Goal: Task Accomplishment & Management: Manage account settings

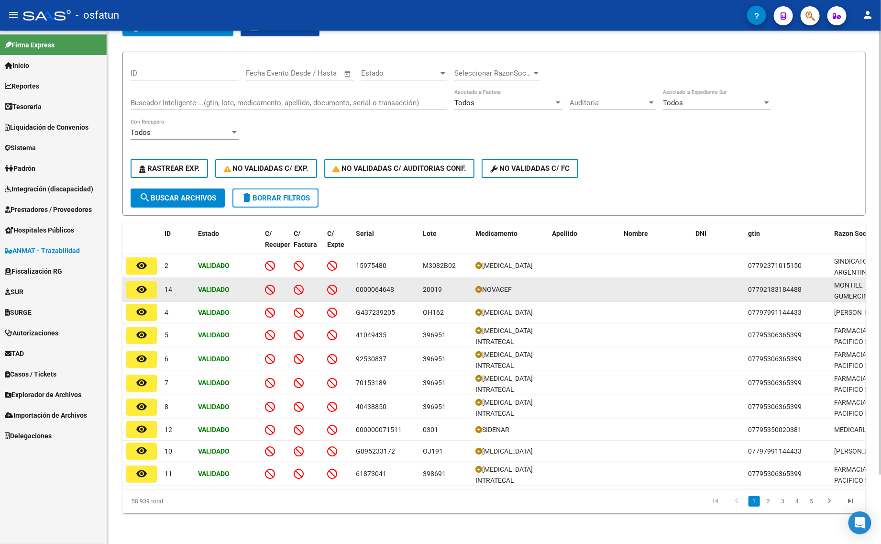
scroll to position [79, 0]
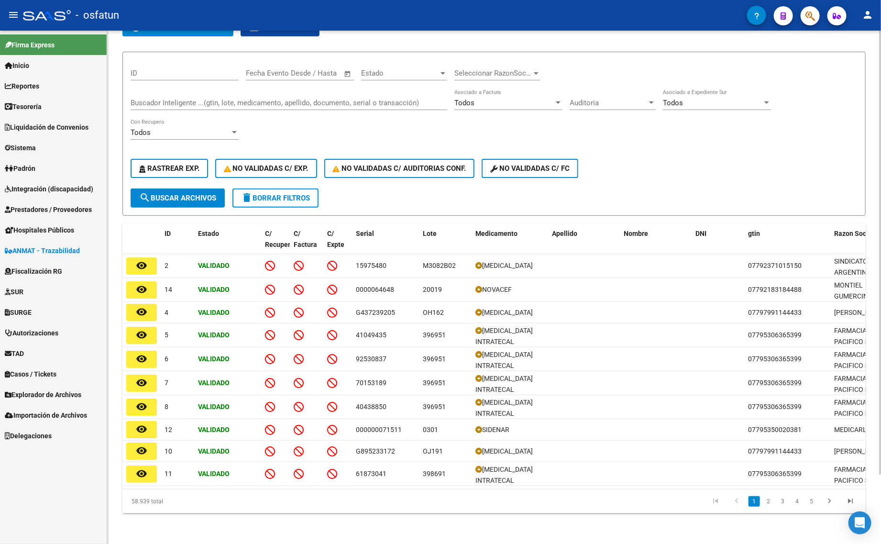
click at [274, 194] on span "delete Borrar Filtros" at bounding box center [275, 198] width 69 height 9
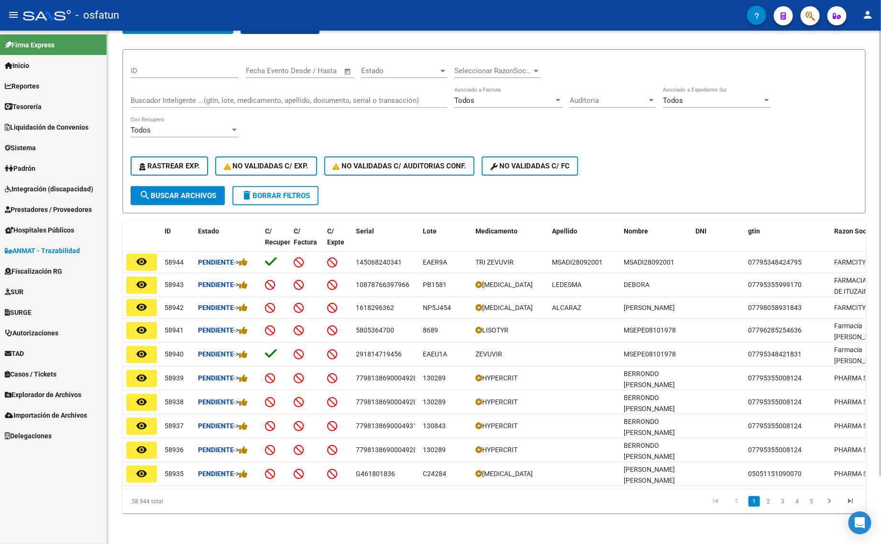
scroll to position [77, 0]
click at [263, 191] on span "delete Borrar Filtros" at bounding box center [275, 195] width 69 height 9
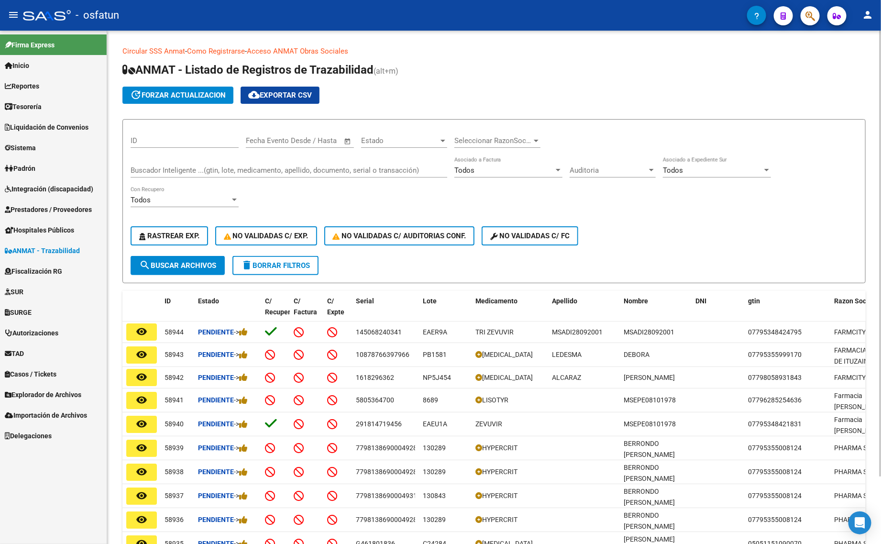
click at [300, 270] on button "delete Borrar Filtros" at bounding box center [275, 265] width 86 height 19
click at [50, 252] on span "ANMAT - Trazabilidad" at bounding box center [42, 250] width 75 height 11
click at [65, 194] on span "Integración (discapacidad)" at bounding box center [49, 189] width 88 height 11
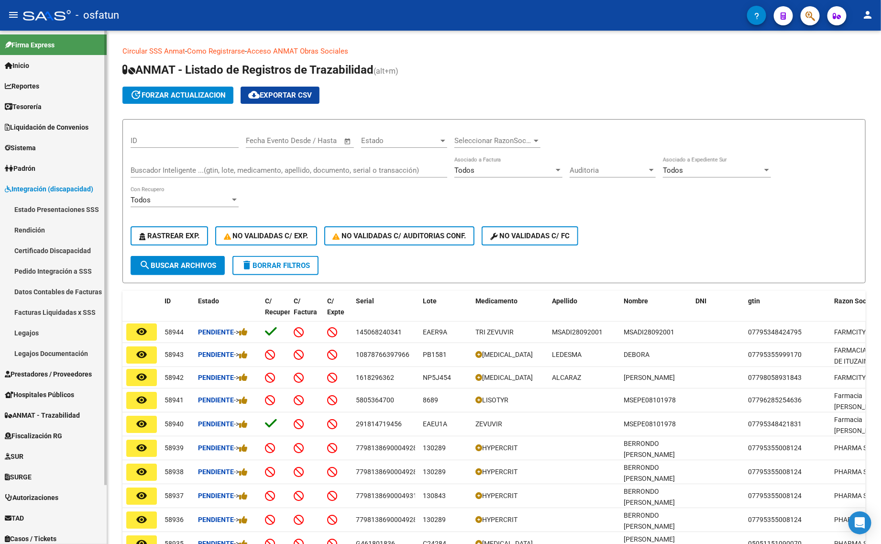
click at [73, 189] on span "Integración (discapacidad)" at bounding box center [49, 189] width 88 height 11
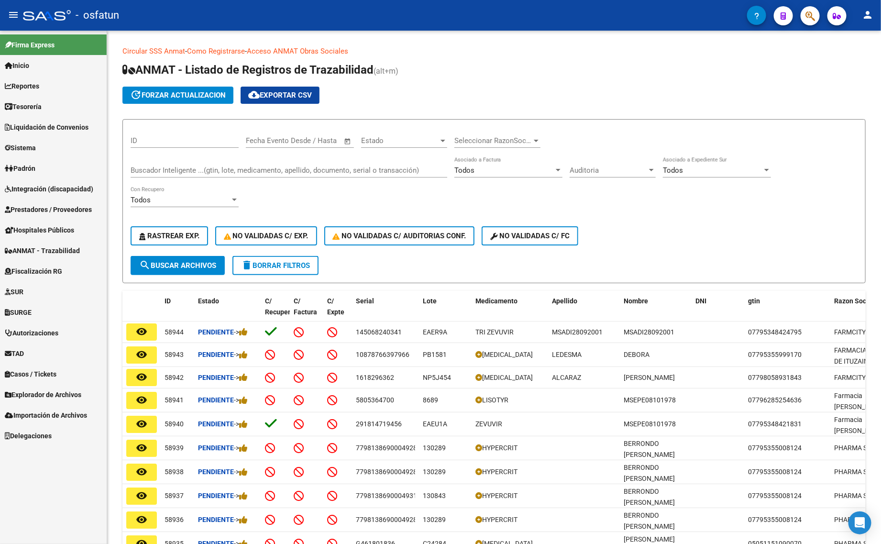
click at [58, 204] on span "Prestadores / Proveedores" at bounding box center [48, 209] width 87 height 11
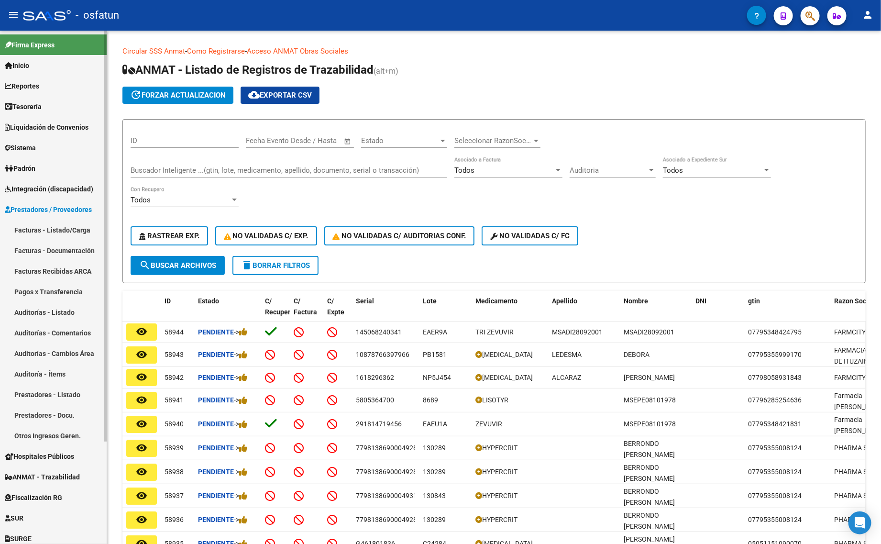
click at [70, 226] on link "Facturas - Listado/Carga" at bounding box center [53, 229] width 107 height 21
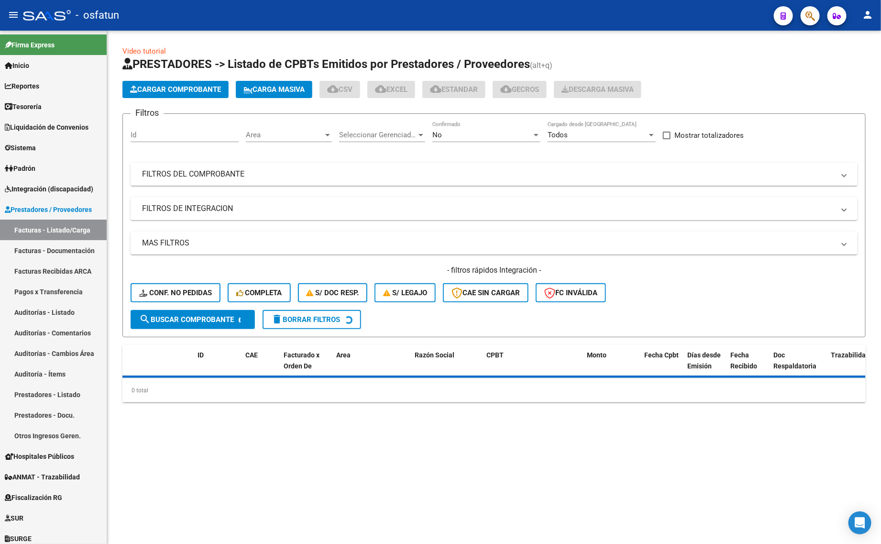
click at [505, 133] on div "No" at bounding box center [481, 135] width 99 height 9
click at [486, 99] on span "Todos" at bounding box center [486, 91] width 108 height 22
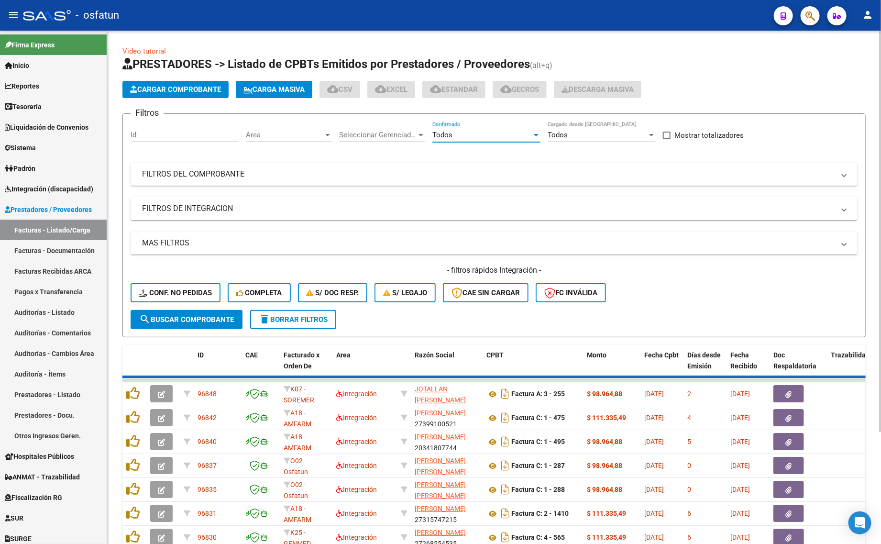
click at [567, 129] on div "Todos Cargado desde [GEOGRAPHIC_DATA]" at bounding box center [602, 131] width 108 height 21
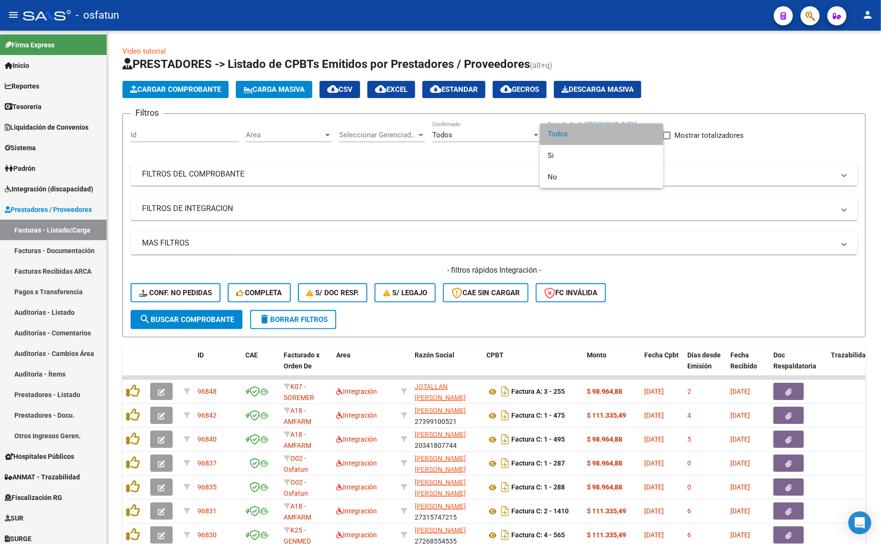
click at [572, 134] on span "Todos" at bounding box center [602, 134] width 108 height 22
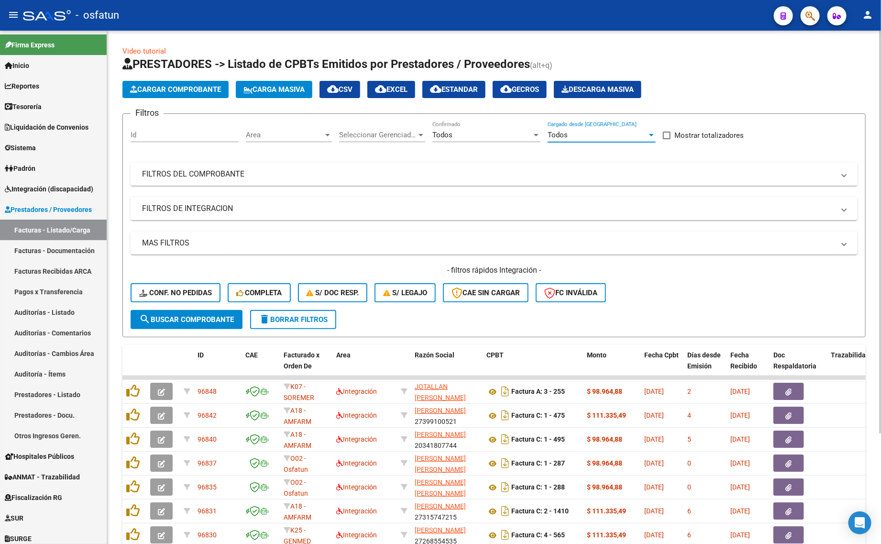
click at [575, 177] on mat-panel-title "FILTROS DEL COMPROBANTE" at bounding box center [488, 174] width 692 height 11
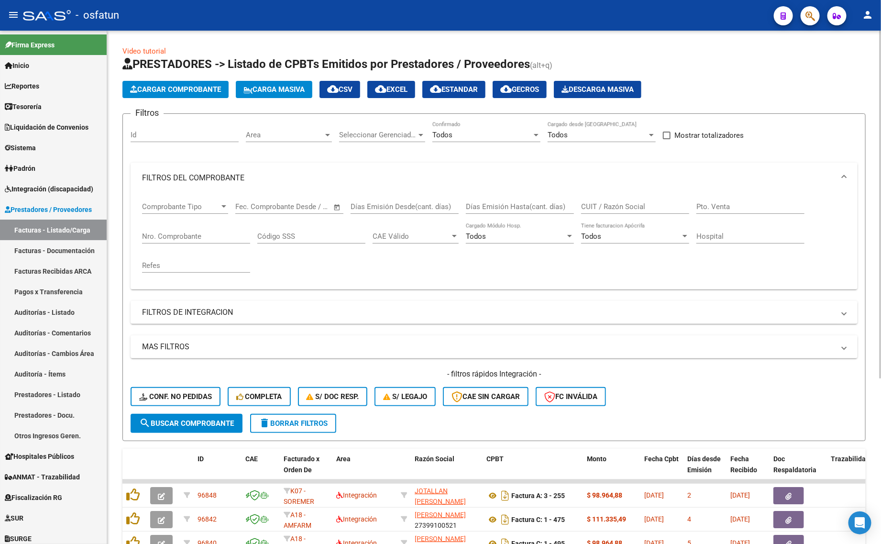
click at [650, 210] on div "CUIT / Razón Social" at bounding box center [635, 203] width 108 height 21
click at [648, 208] on input "CUIT / Razón Social" at bounding box center [635, 206] width 108 height 9
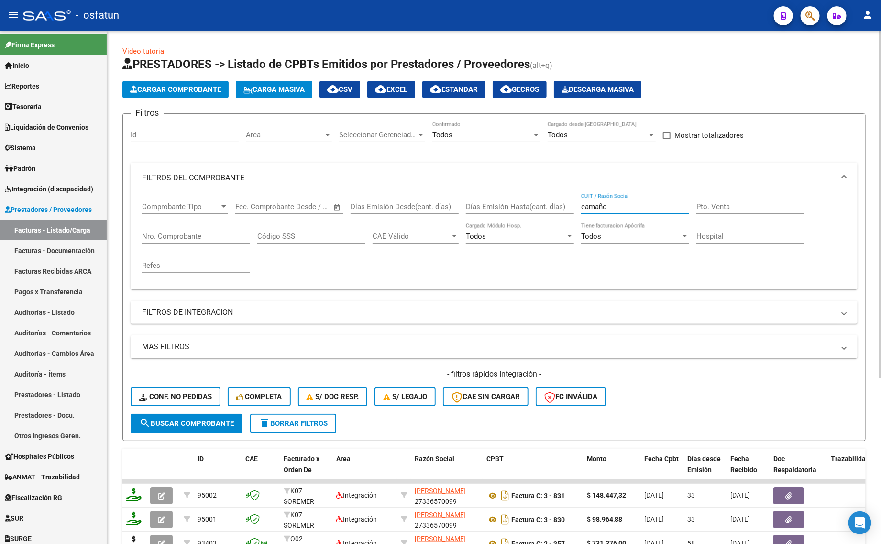
click at [624, 206] on input "camaño" at bounding box center [635, 206] width 108 height 9
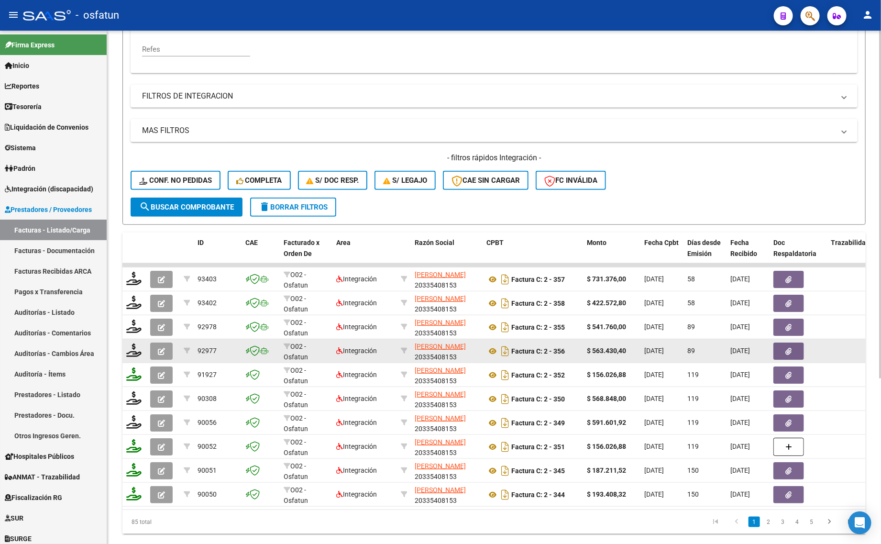
scroll to position [243, 0]
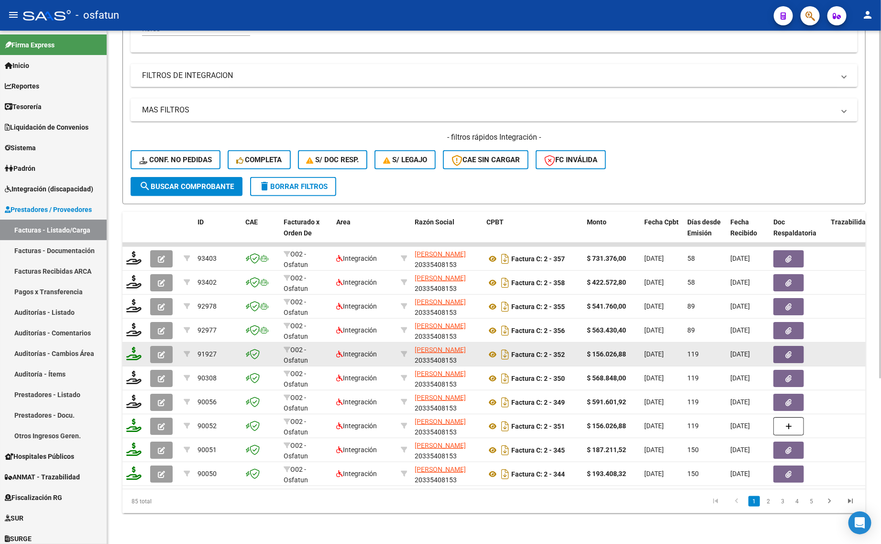
type input "[PERSON_NAME]"
click at [158, 352] on button "button" at bounding box center [161, 354] width 22 height 17
click at [163, 351] on icon "button" at bounding box center [161, 354] width 7 height 7
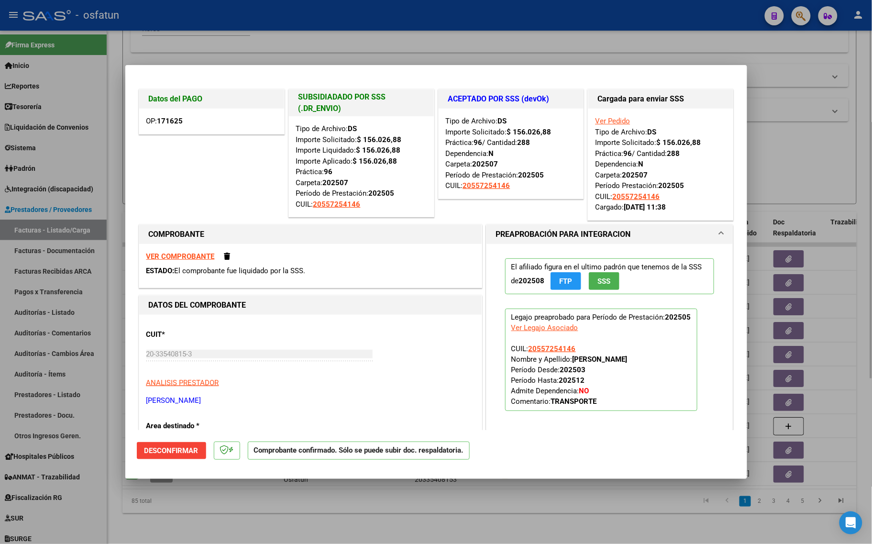
drag, startPoint x: 339, startPoint y: 520, endPoint x: 328, endPoint y: 513, distance: 12.5
click at [335, 516] on div at bounding box center [436, 272] width 872 height 544
type input "$ 0,00"
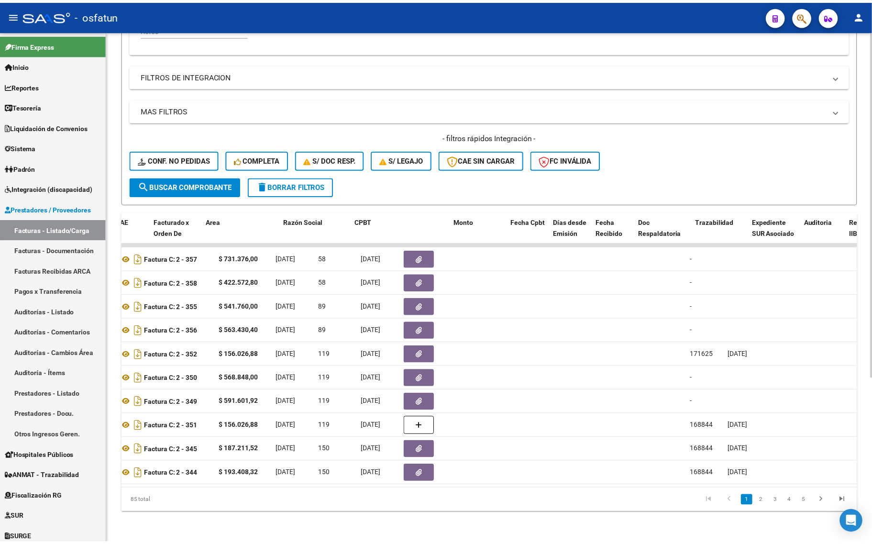
scroll to position [0, 0]
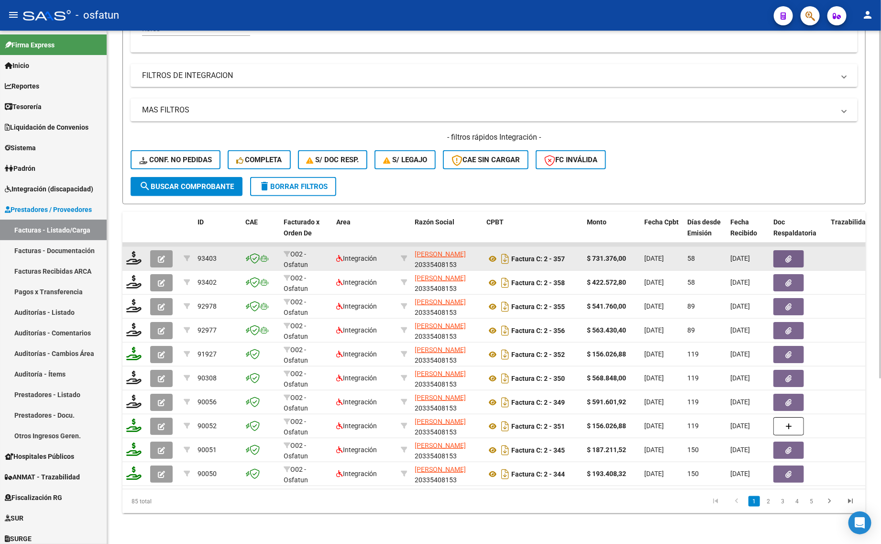
click at [156, 250] on button "button" at bounding box center [161, 258] width 22 height 17
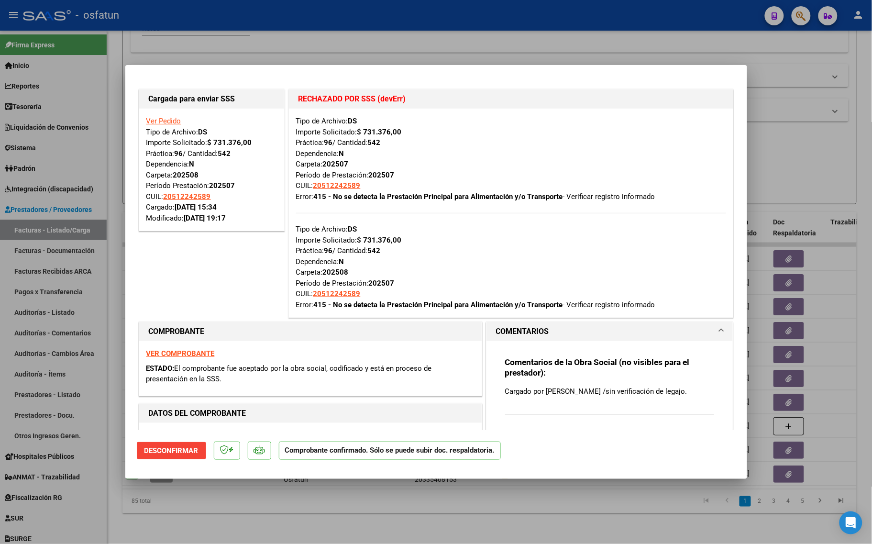
click at [209, 268] on div "Cargada para enviar SSS Ver Pedido Tipo de Archivo: DS Importe Solicitado: $ 73…" at bounding box center [212, 203] width 150 height 232
click at [438, 64] on div at bounding box center [436, 272] width 872 height 544
type input "$ 0,00"
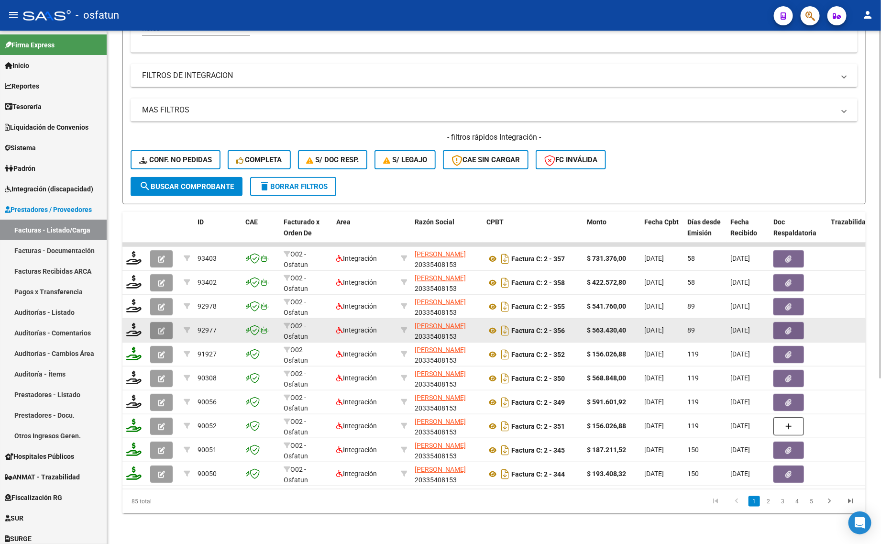
click at [161, 327] on icon "button" at bounding box center [161, 330] width 7 height 7
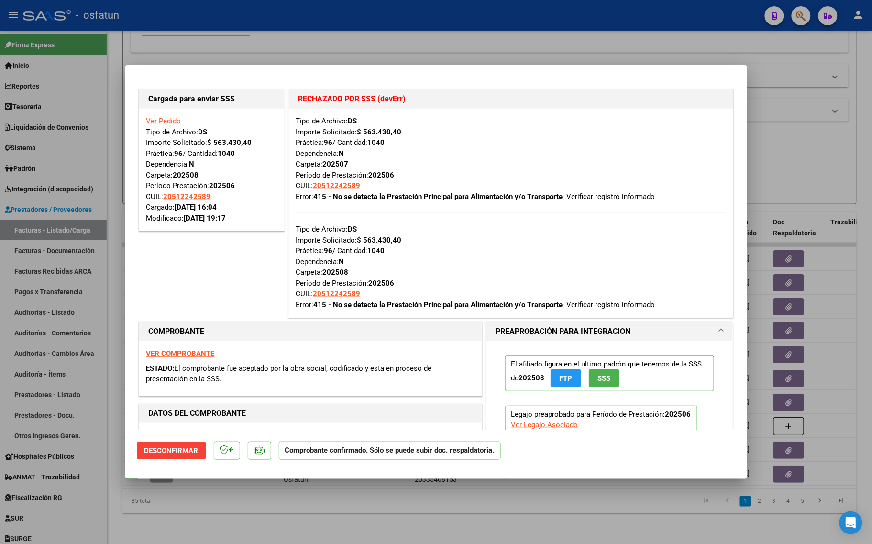
click at [149, 48] on div at bounding box center [436, 272] width 872 height 544
type input "$ 0,00"
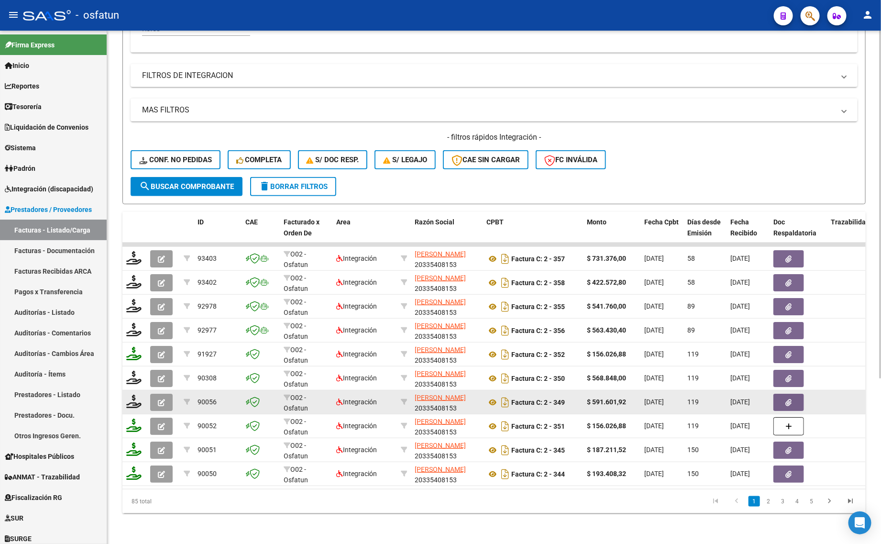
click at [168, 394] on button "button" at bounding box center [161, 402] width 22 height 17
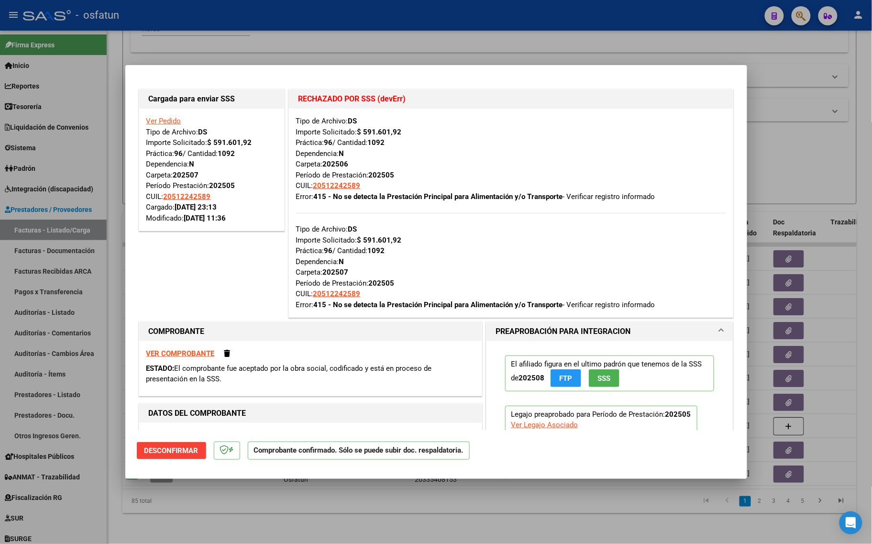
click at [838, 168] on div at bounding box center [436, 272] width 872 height 544
type input "$ 0,00"
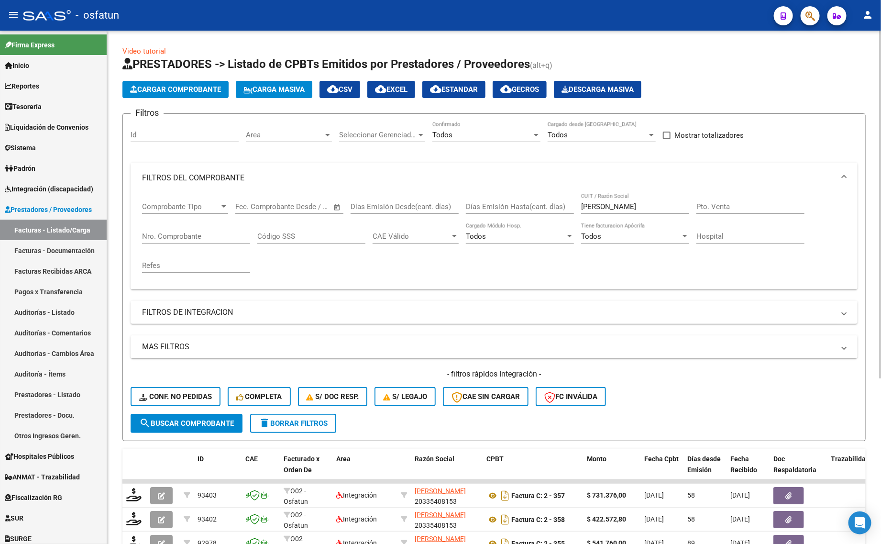
click at [620, 213] on div "camaño [PERSON_NAME] / Razón Social" at bounding box center [635, 203] width 108 height 21
click at [625, 204] on input "[PERSON_NAME]" at bounding box center [635, 206] width 108 height 9
click at [626, 204] on input "[PERSON_NAME]" at bounding box center [635, 206] width 108 height 9
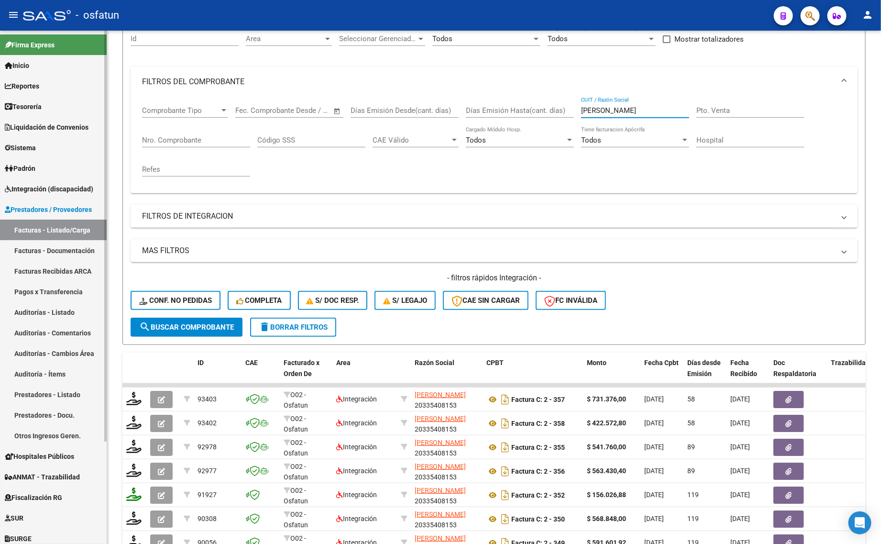
scroll to position [60, 0]
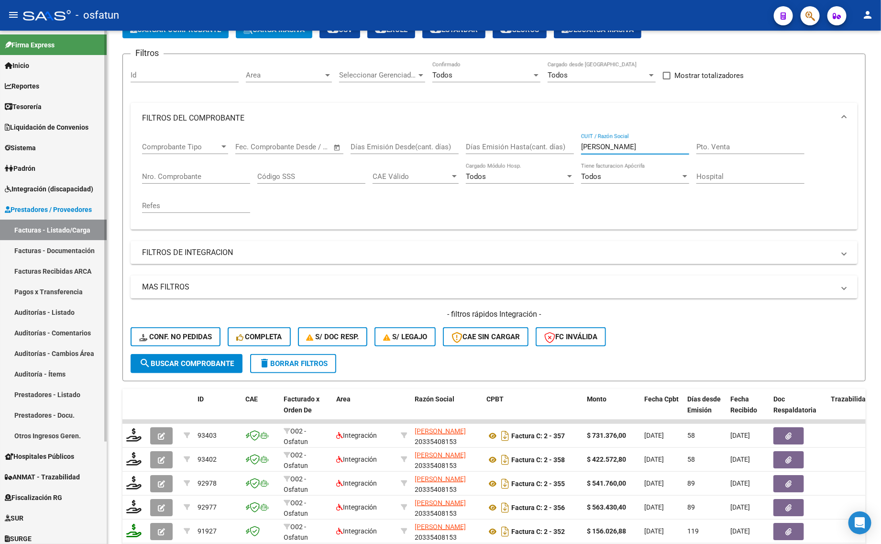
click at [55, 192] on span "Integración (discapacidad)" at bounding box center [49, 189] width 88 height 11
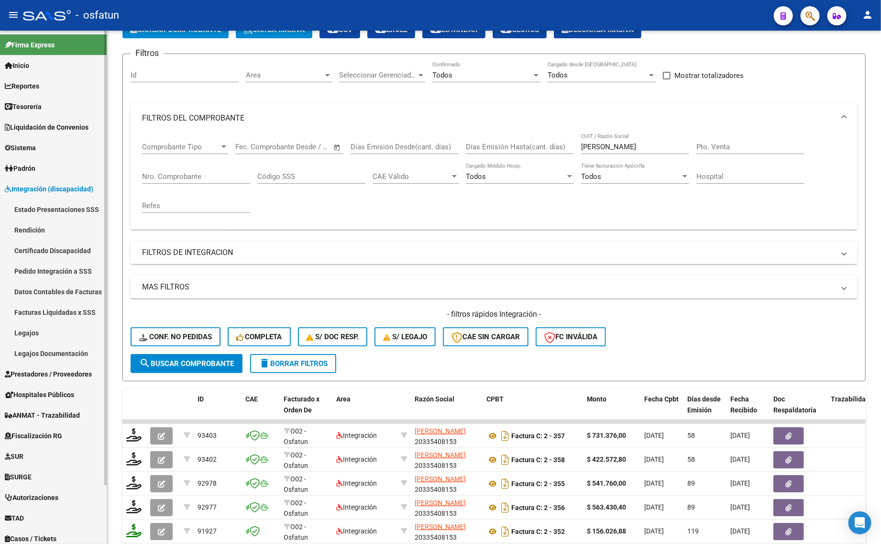
click at [66, 259] on link "Certificado Discapacidad" at bounding box center [53, 250] width 107 height 21
click at [67, 265] on link "Pedido Integración a SSS" at bounding box center [53, 271] width 107 height 21
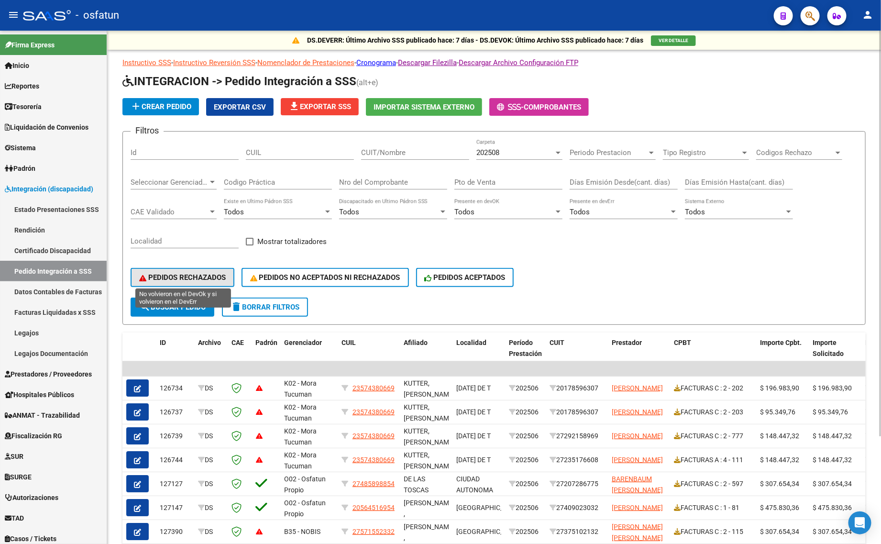
click at [210, 273] on span "PEDIDOS RECHAZADOS" at bounding box center [182, 277] width 87 height 9
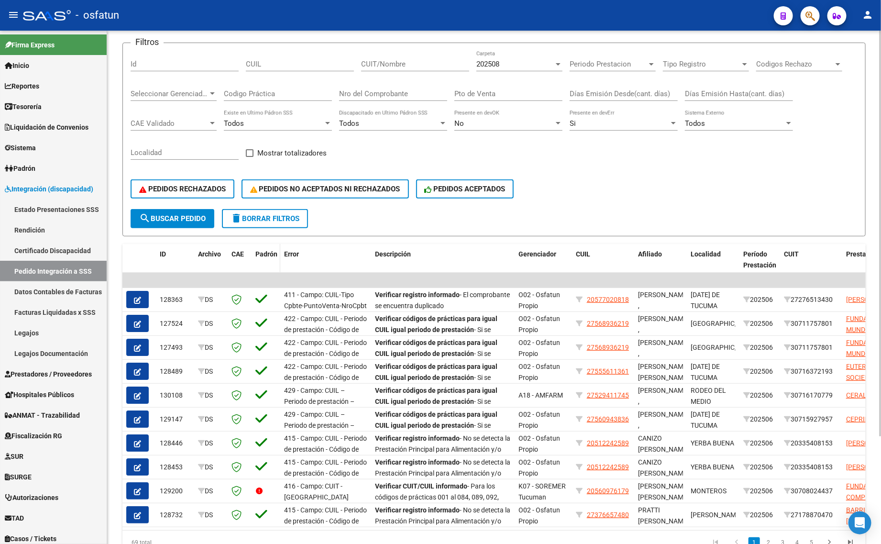
scroll to position [135, 0]
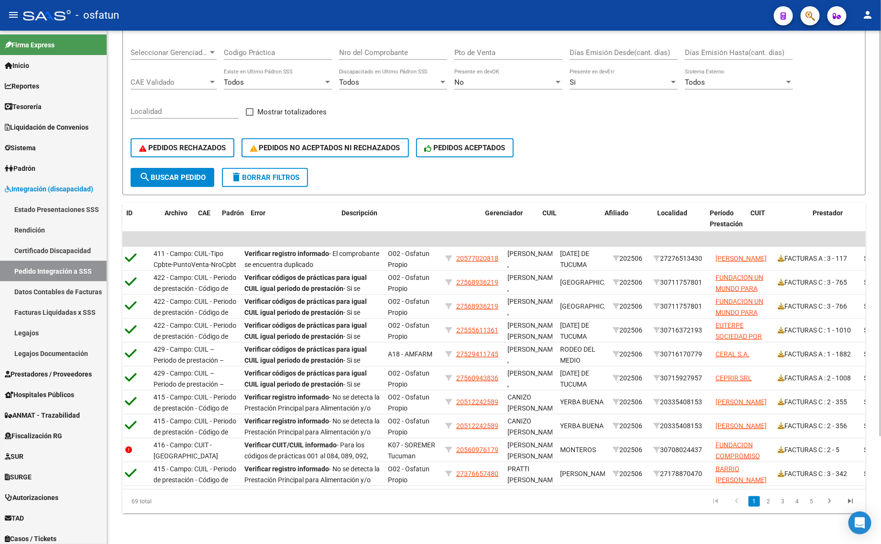
click at [445, 492] on div "69 total 1 2 3 4 5" at bounding box center [493, 501] width 743 height 24
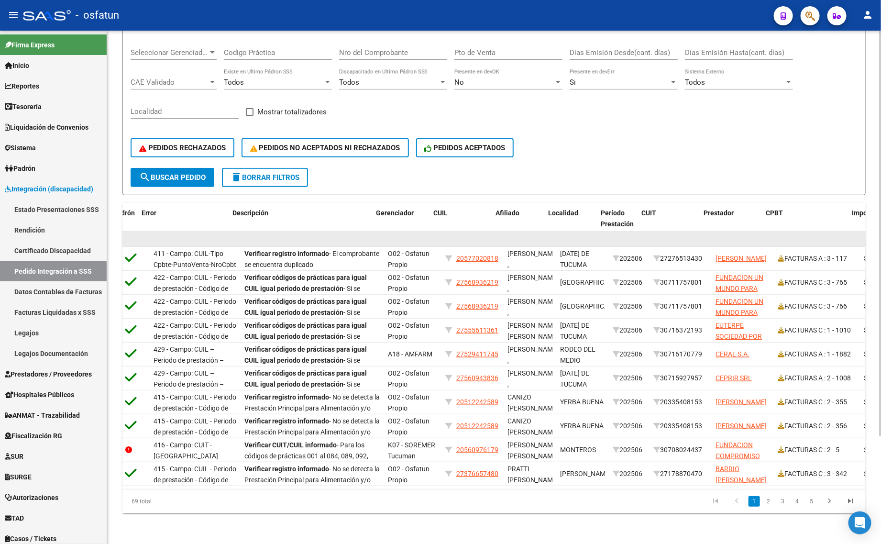
scroll to position [0, 142]
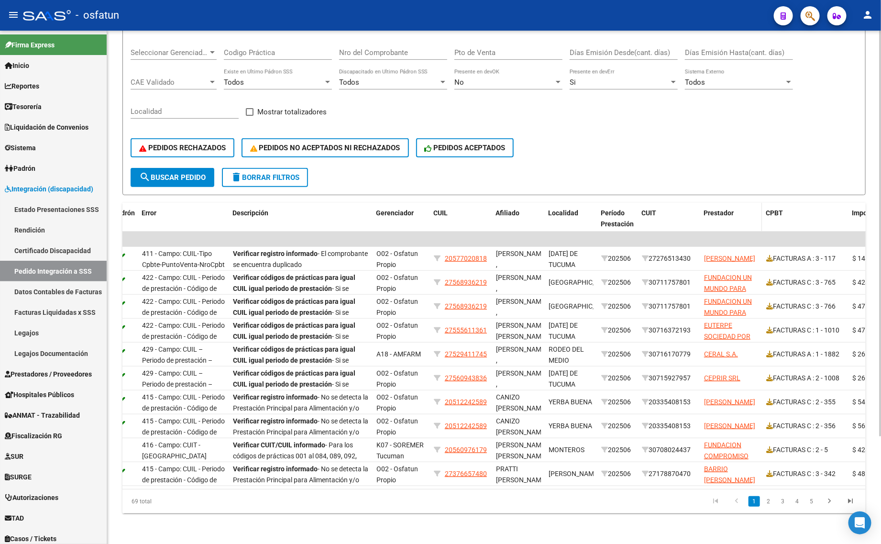
click at [713, 209] on span "Prestador" at bounding box center [719, 213] width 30 height 8
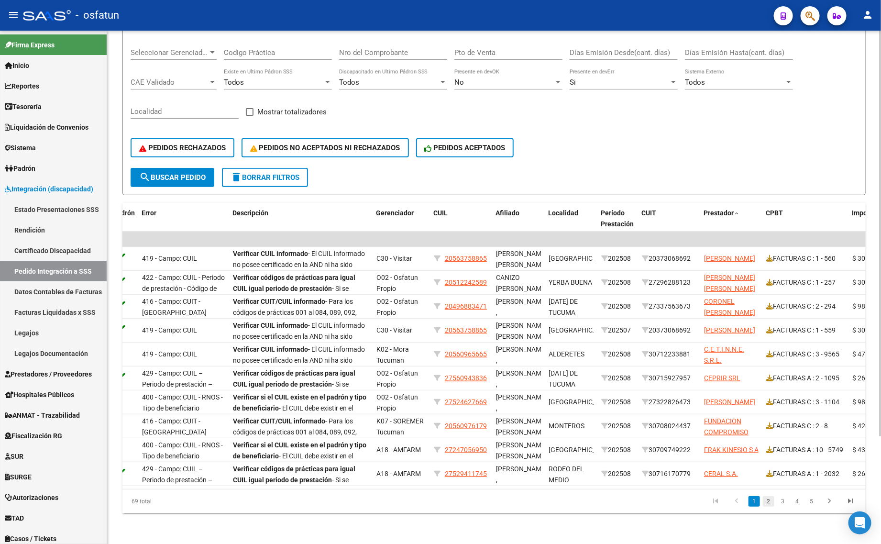
click at [768, 502] on link "2" at bounding box center [768, 501] width 11 height 11
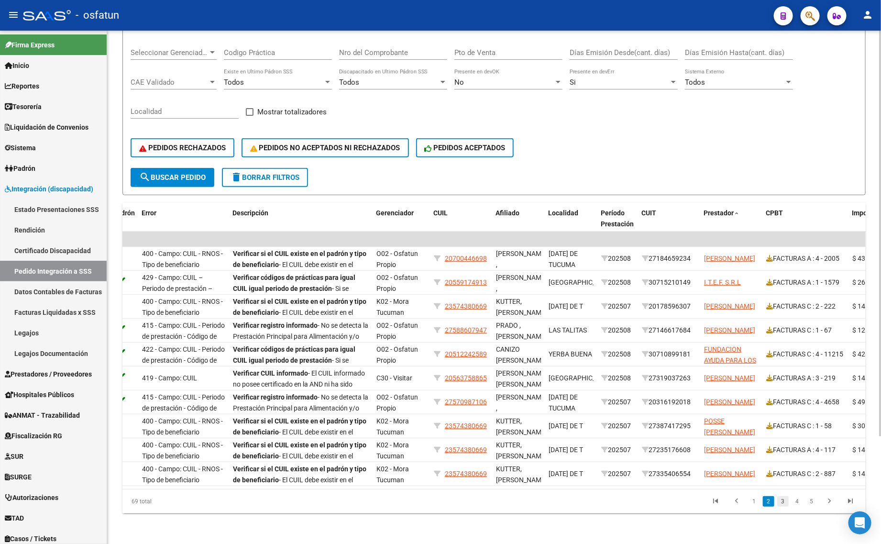
click at [783, 503] on link "3" at bounding box center [782, 501] width 11 height 11
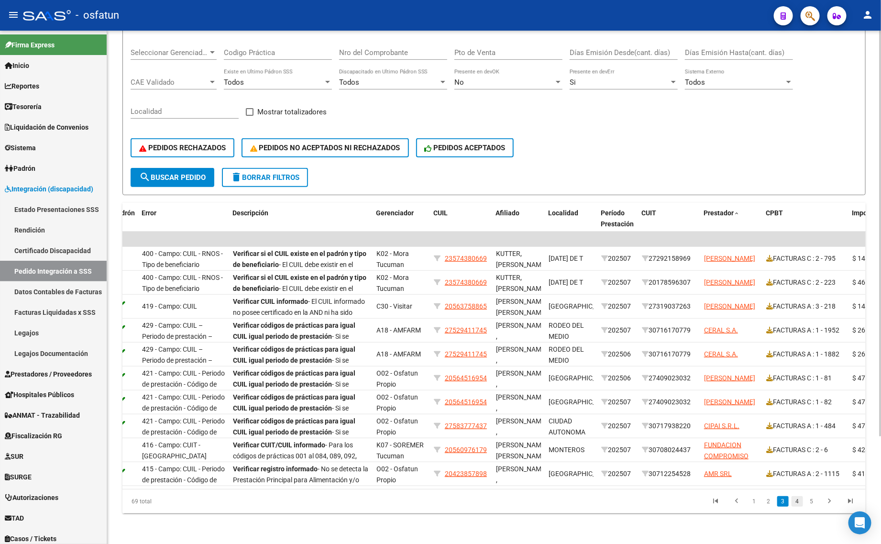
click at [796, 498] on link "4" at bounding box center [796, 501] width 11 height 11
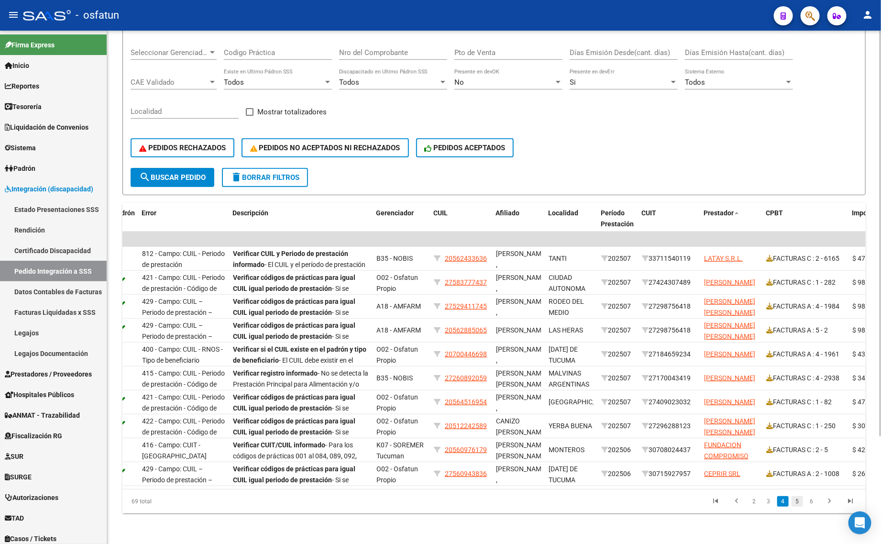
click at [801, 500] on link "5" at bounding box center [796, 501] width 11 height 11
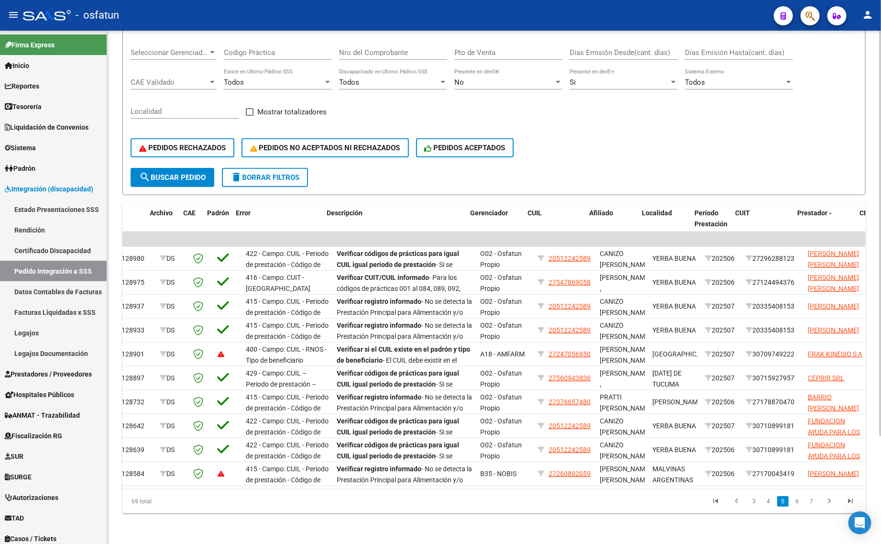
scroll to position [0, 0]
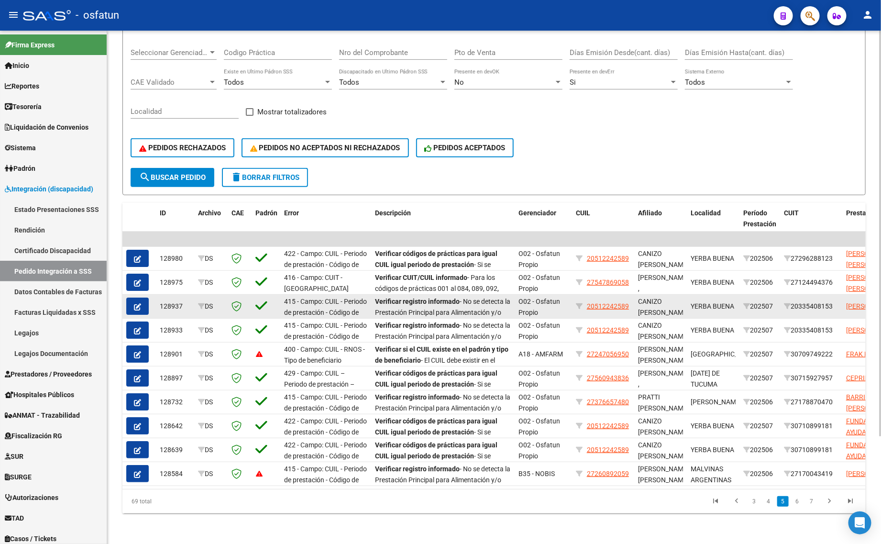
click at [135, 303] on icon "button" at bounding box center [137, 306] width 7 height 7
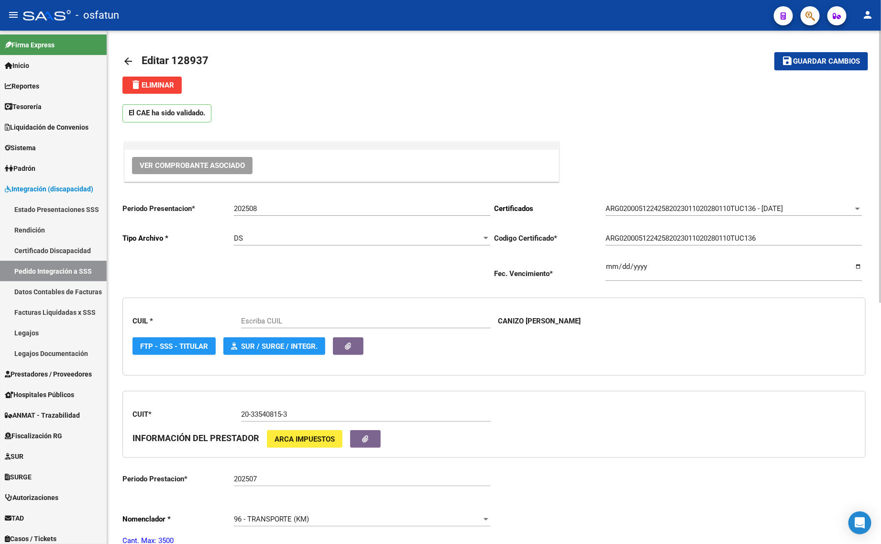
type input "20512242589"
click at [283, 205] on input "202508" at bounding box center [362, 208] width 256 height 9
click at [291, 211] on input "202509" at bounding box center [362, 208] width 256 height 9
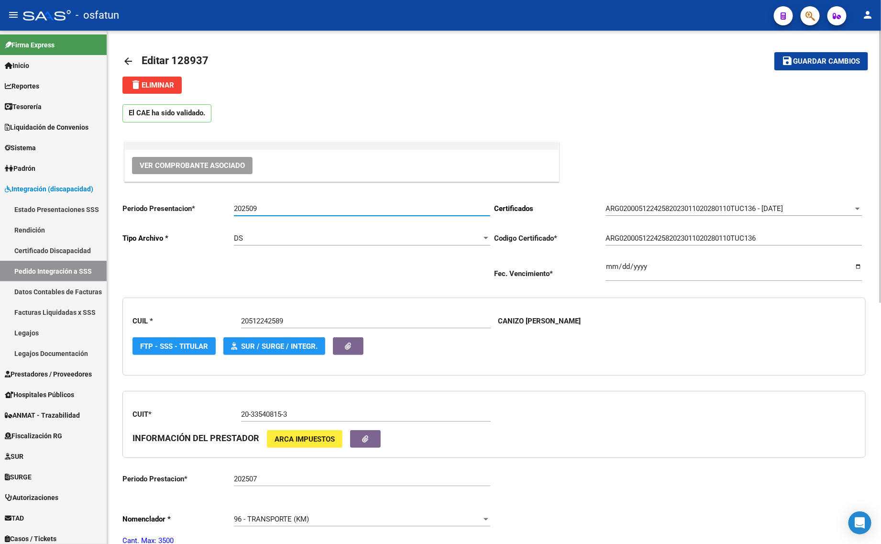
click at [291, 211] on input "202509" at bounding box center [362, 208] width 256 height 9
type input "202509"
click at [837, 57] on span "Guardar cambios" at bounding box center [826, 61] width 67 height 9
click at [125, 57] on mat-icon "arrow_back" at bounding box center [127, 60] width 11 height 11
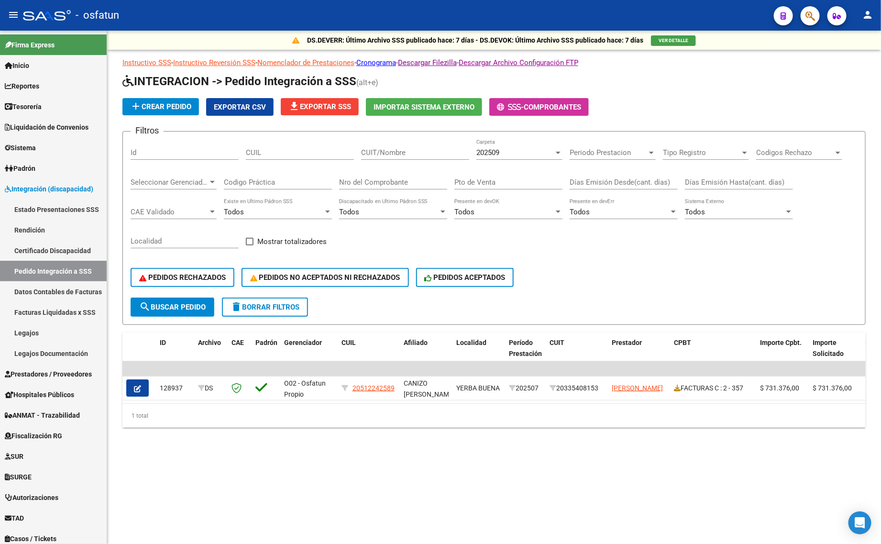
click at [483, 148] on span "202509" at bounding box center [487, 152] width 23 height 9
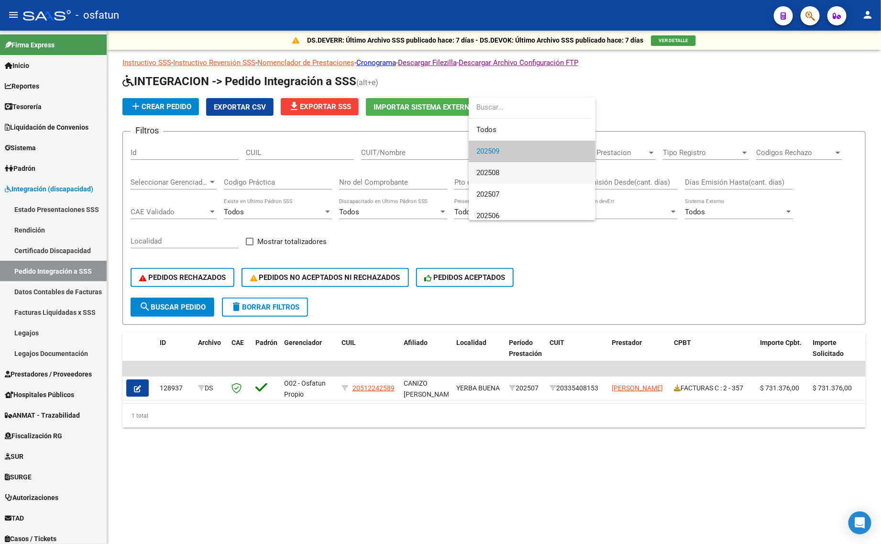
click at [488, 165] on span "202508" at bounding box center [531, 173] width 111 height 22
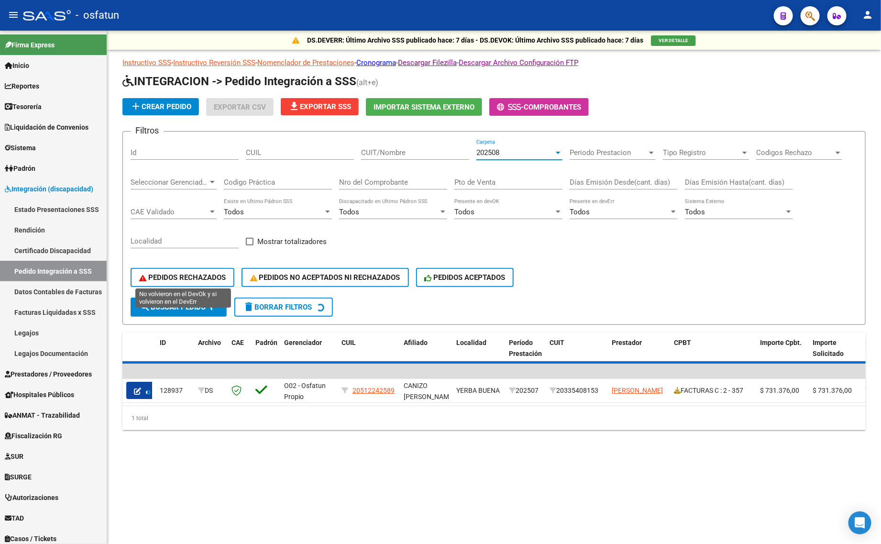
click at [185, 273] on span "PEDIDOS RECHAZADOS" at bounding box center [182, 277] width 87 height 9
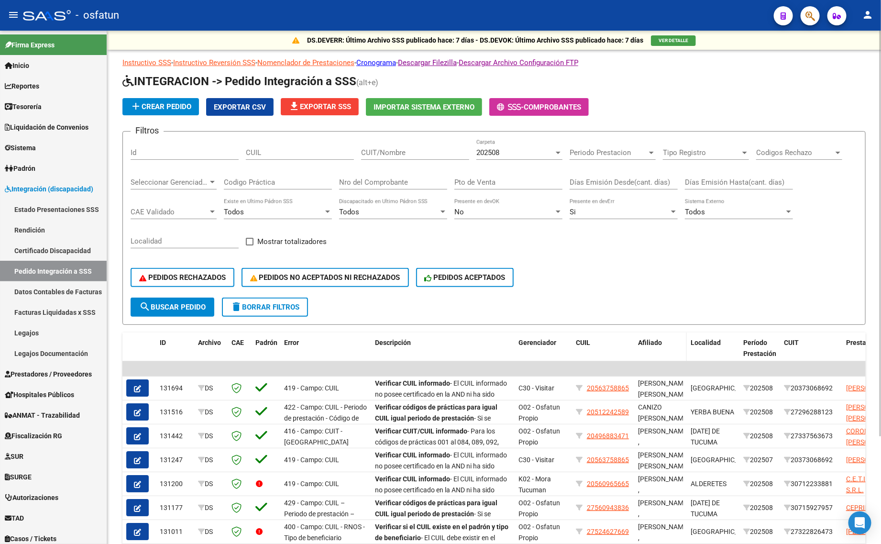
click at [648, 341] on span "Afiliado" at bounding box center [650, 343] width 24 height 8
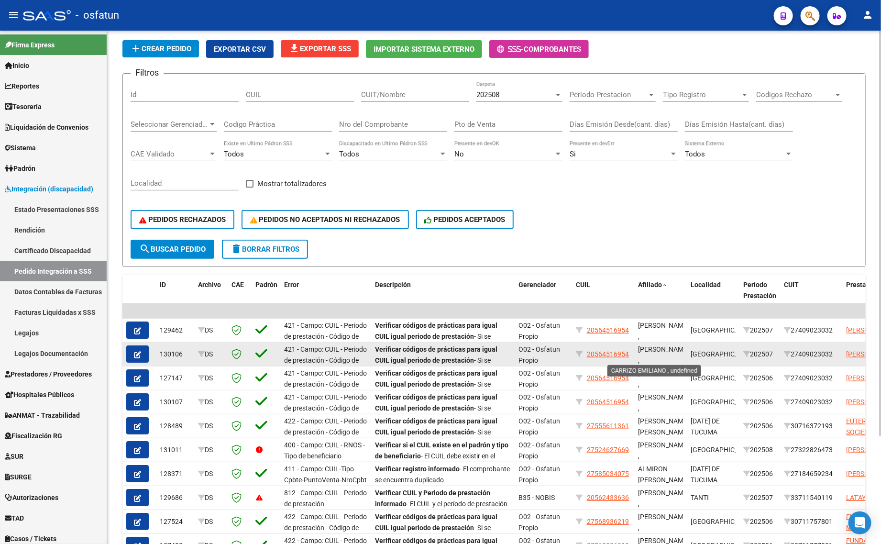
scroll to position [135, 0]
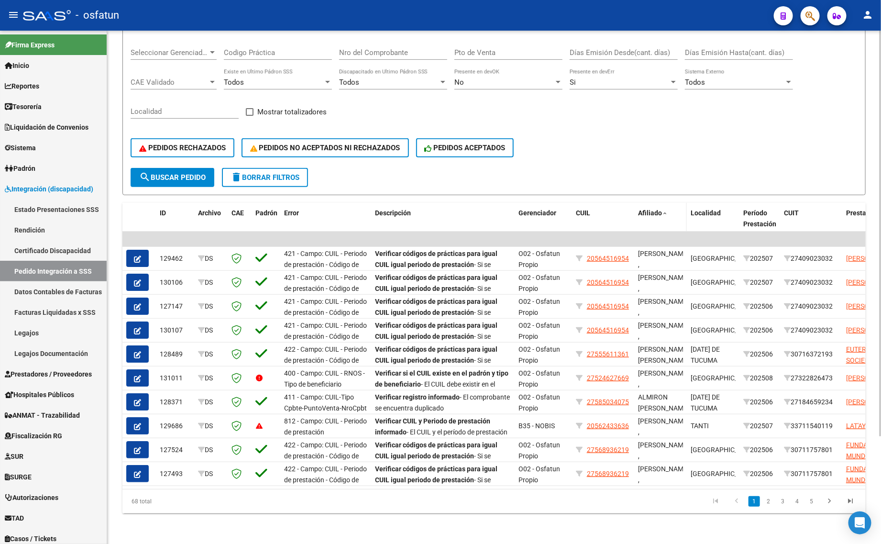
click at [648, 209] on span "Afiliado" at bounding box center [650, 213] width 24 height 8
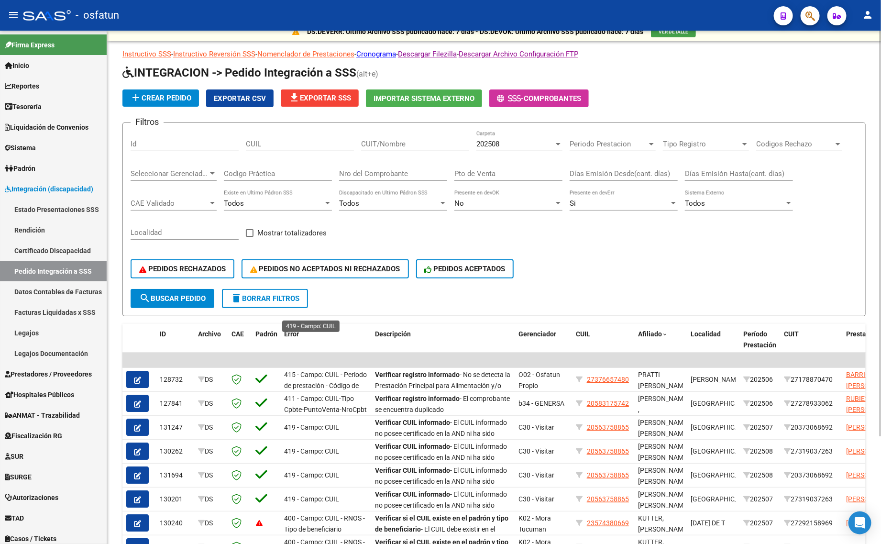
scroll to position [0, 0]
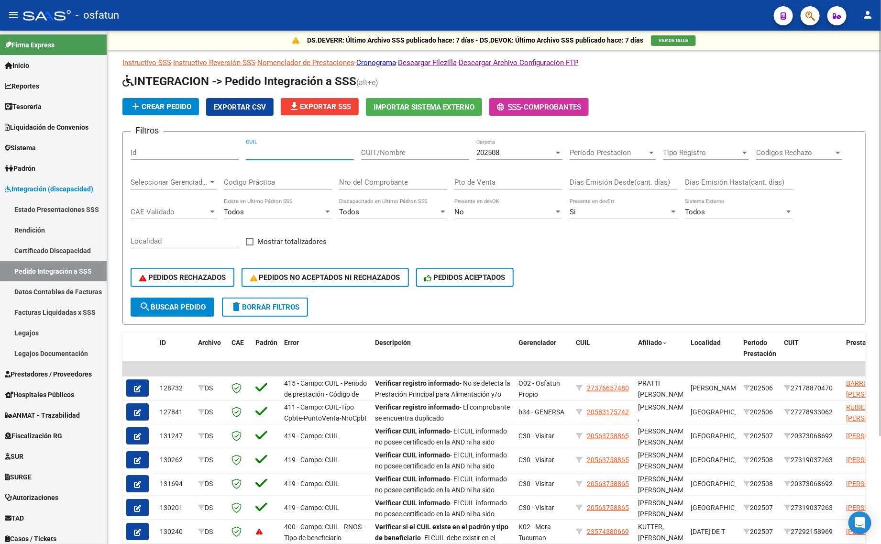
click at [268, 151] on input "CUIL" at bounding box center [300, 152] width 108 height 9
click at [397, 150] on input "CUIT/Nombre" at bounding box center [415, 152] width 108 height 9
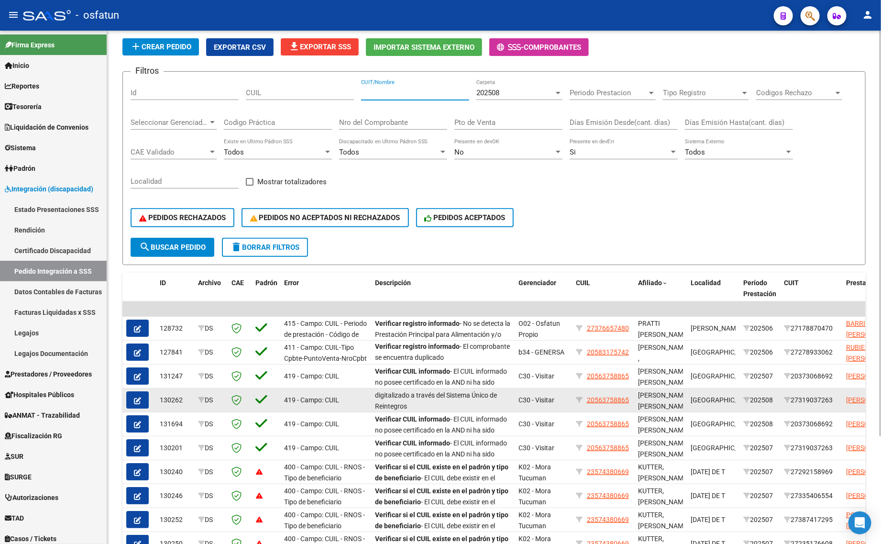
scroll to position [23, 0]
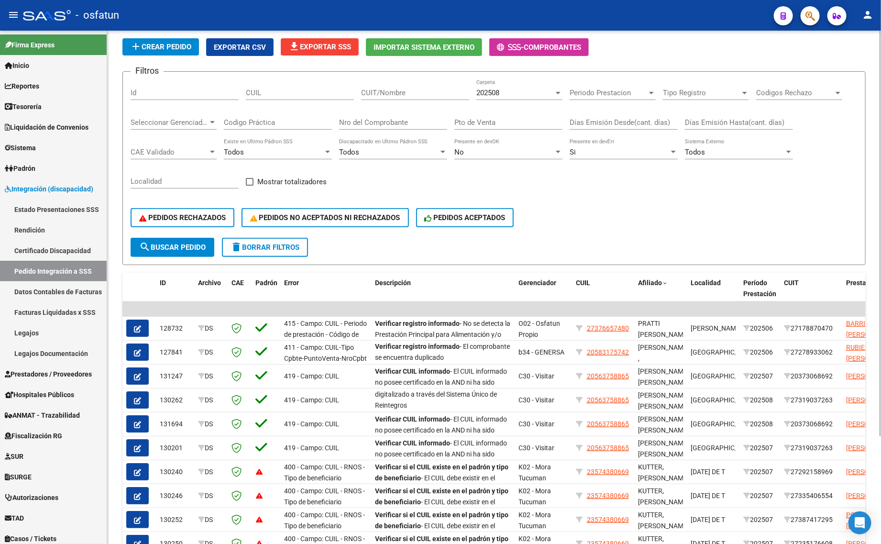
click at [395, 92] on input "CUIT/Nombre" at bounding box center [415, 92] width 108 height 9
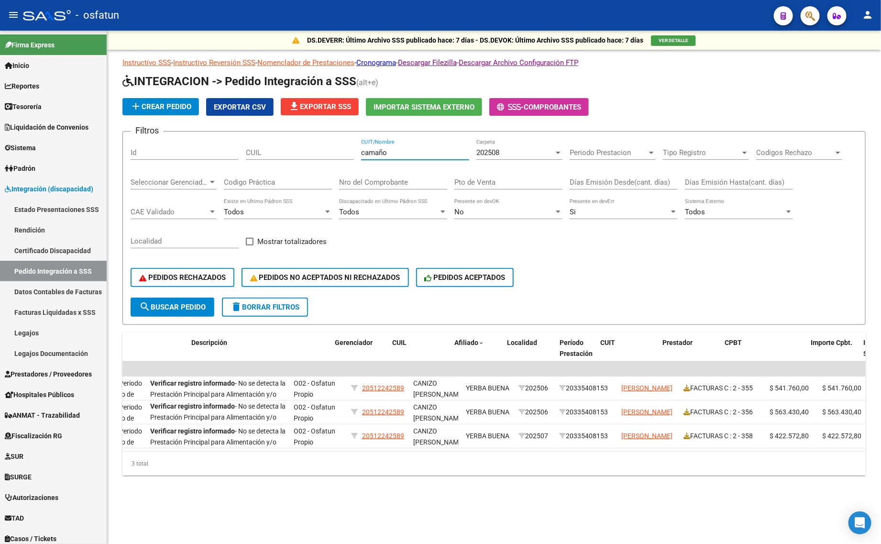
scroll to position [0, 0]
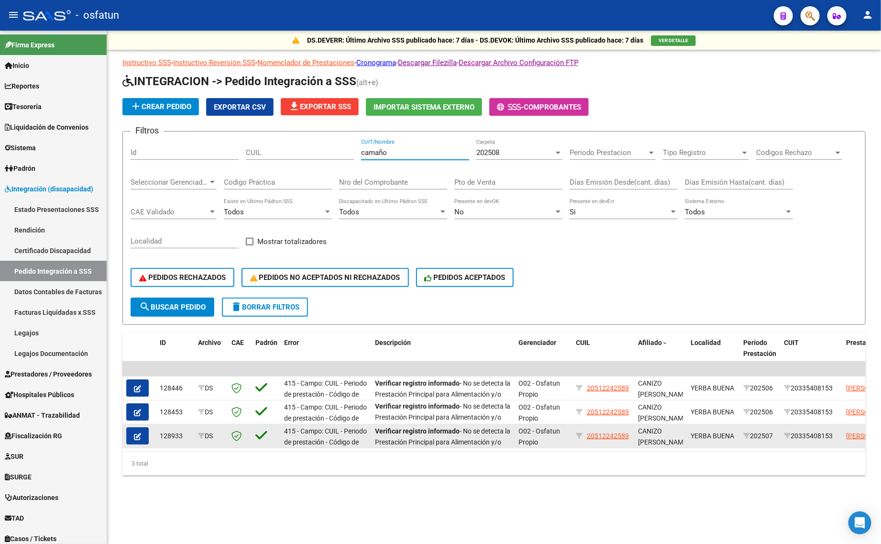
type input "camaño"
click at [134, 427] on button "button" at bounding box center [137, 435] width 22 height 17
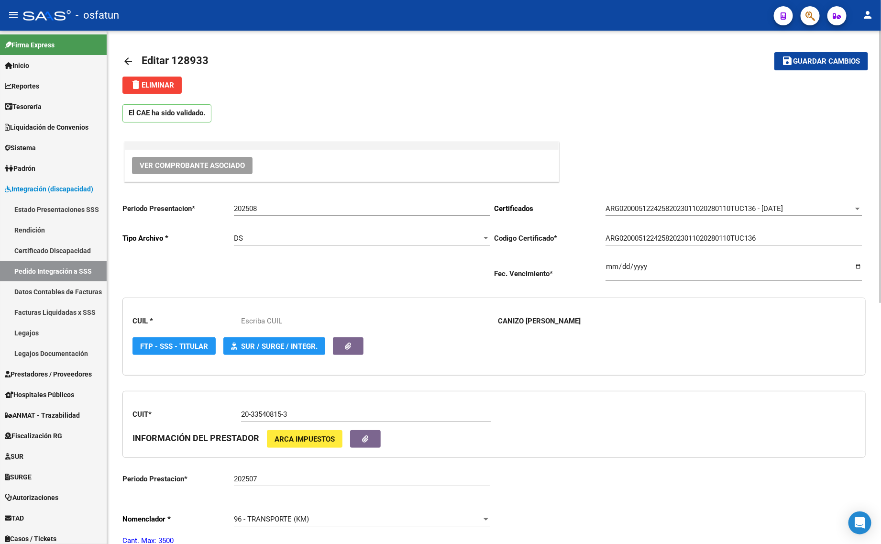
click at [271, 213] on input "202508" at bounding box center [362, 208] width 256 height 9
type input "20512242589"
click at [272, 212] on input "202508" at bounding box center [362, 208] width 256 height 9
type input "202509"
click at [809, 62] on span "Guardar cambios" at bounding box center [826, 61] width 67 height 9
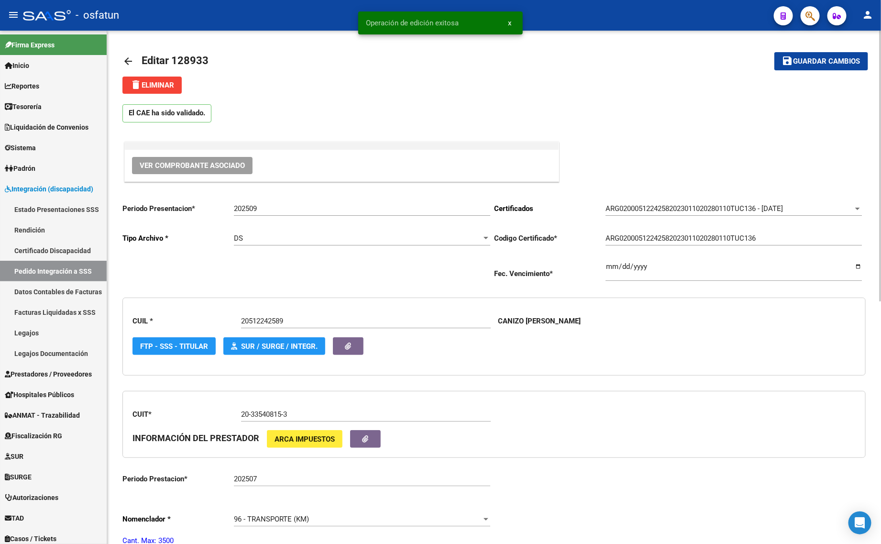
click at [128, 65] on mat-icon "arrow_back" at bounding box center [127, 60] width 11 height 11
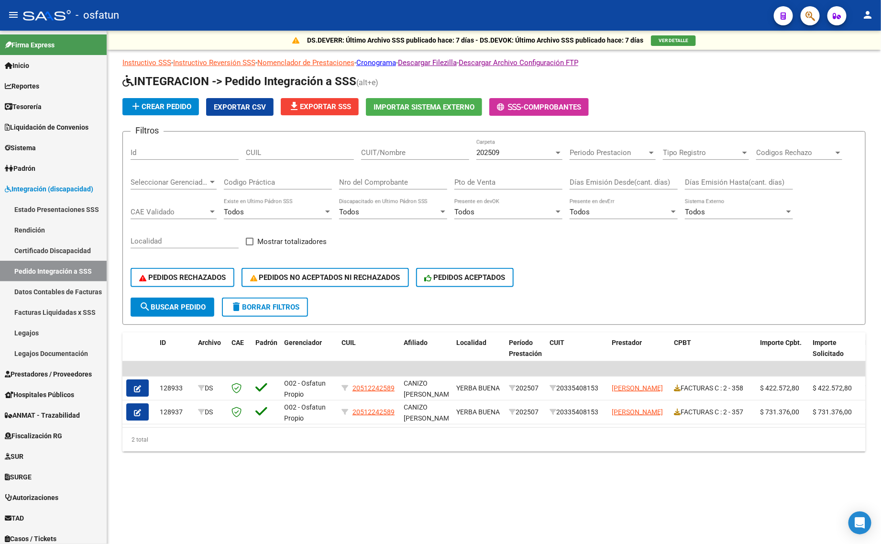
click at [415, 153] on input "CUIT/Nombre" at bounding box center [415, 152] width 108 height 9
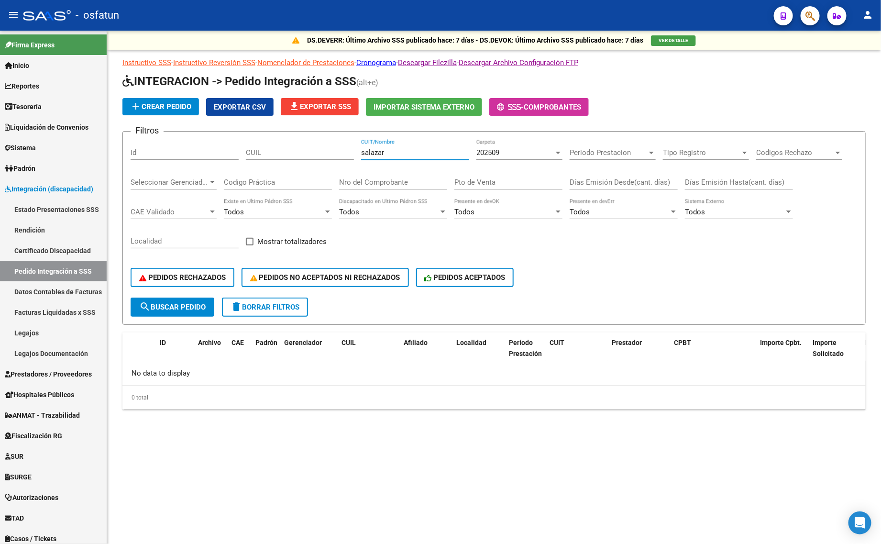
click at [426, 152] on input "salazar" at bounding box center [415, 152] width 108 height 9
click at [426, 154] on input "[PERSON_NAME]" at bounding box center [415, 152] width 108 height 9
type input "[PERSON_NAME]"
click at [501, 156] on div "202509 Carpeta" at bounding box center [519, 149] width 86 height 21
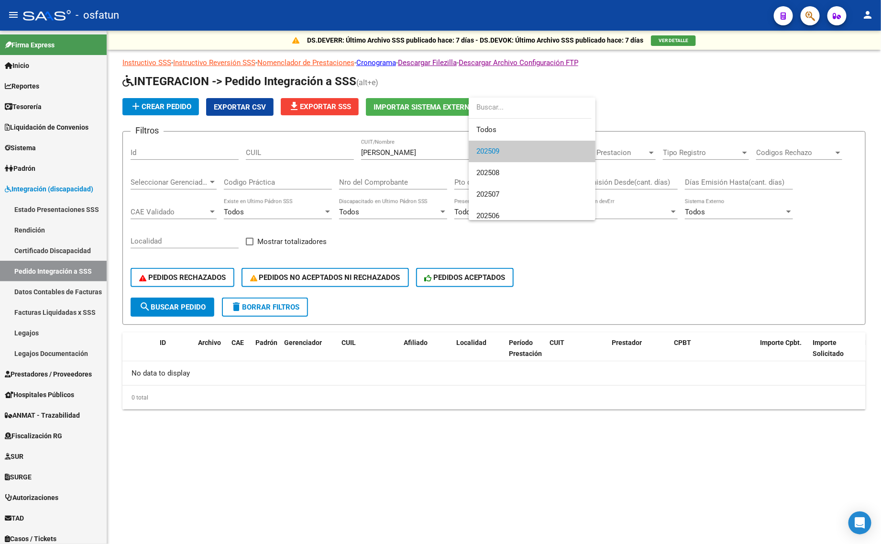
click at [191, 304] on div at bounding box center [440, 272] width 881 height 544
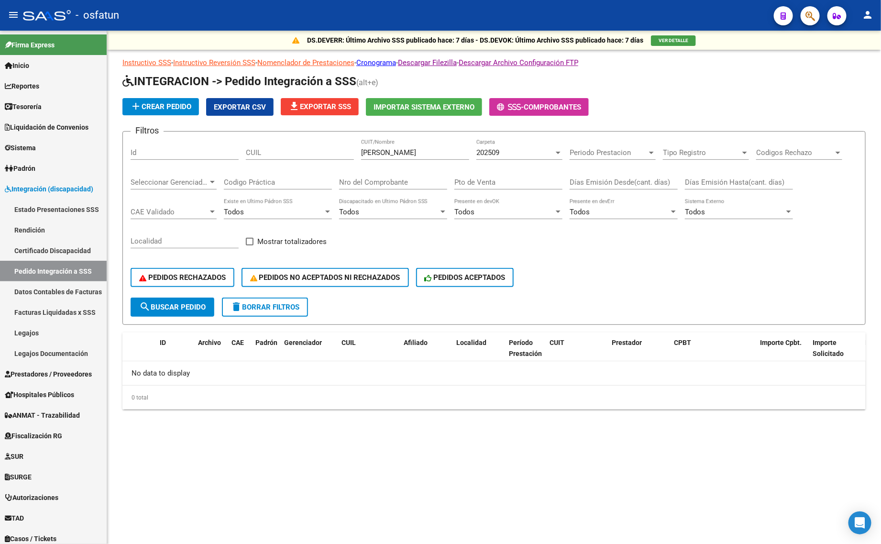
click at [180, 308] on button "search Buscar Pedido" at bounding box center [173, 306] width 84 height 19
click at [507, 151] on div "202509" at bounding box center [514, 152] width 77 height 9
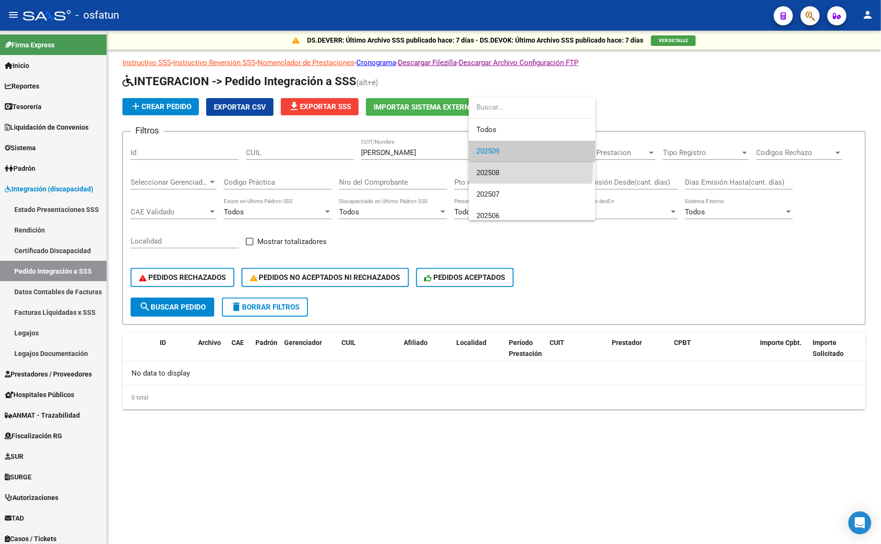
click at [503, 167] on span "202508" at bounding box center [531, 173] width 111 height 22
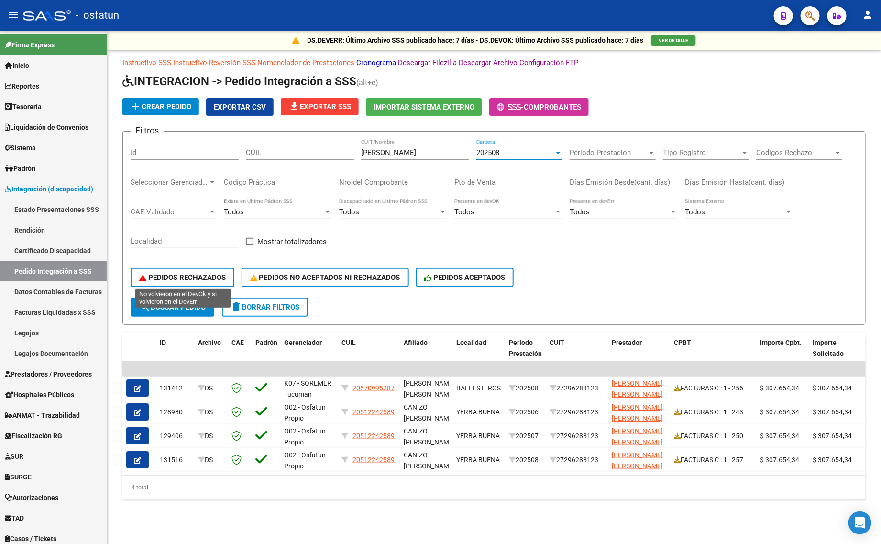
click at [185, 269] on button "PEDIDOS RECHAZADOS" at bounding box center [183, 277] width 104 height 19
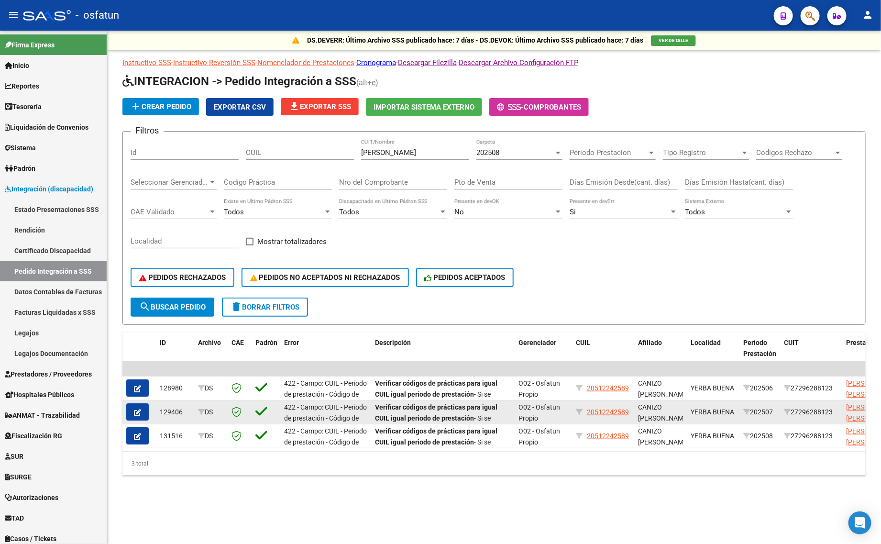
click at [137, 410] on icon "button" at bounding box center [137, 412] width 7 height 7
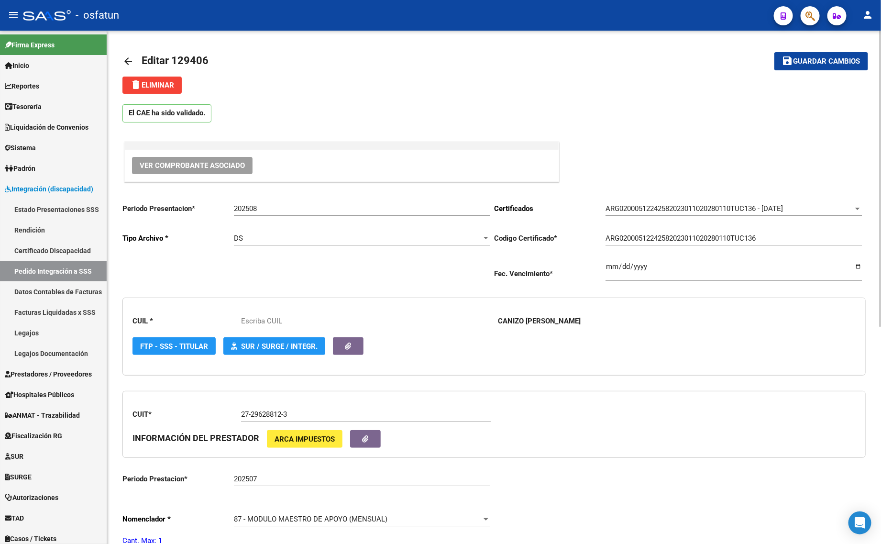
click at [285, 207] on input "202508" at bounding box center [362, 208] width 256 height 9
type input "20"
type input "20512242589"
type input "202509"
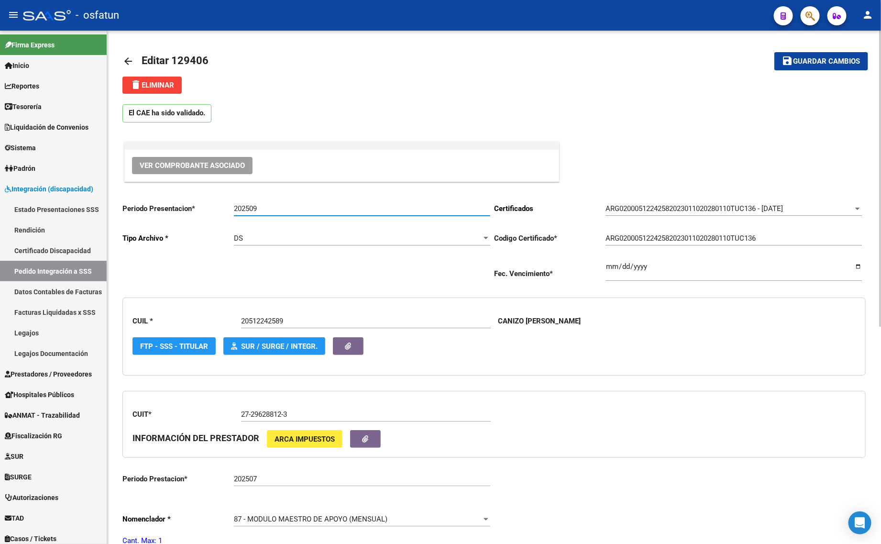
click at [774, 52] on button "save Guardar cambios" at bounding box center [821, 61] width 94 height 18
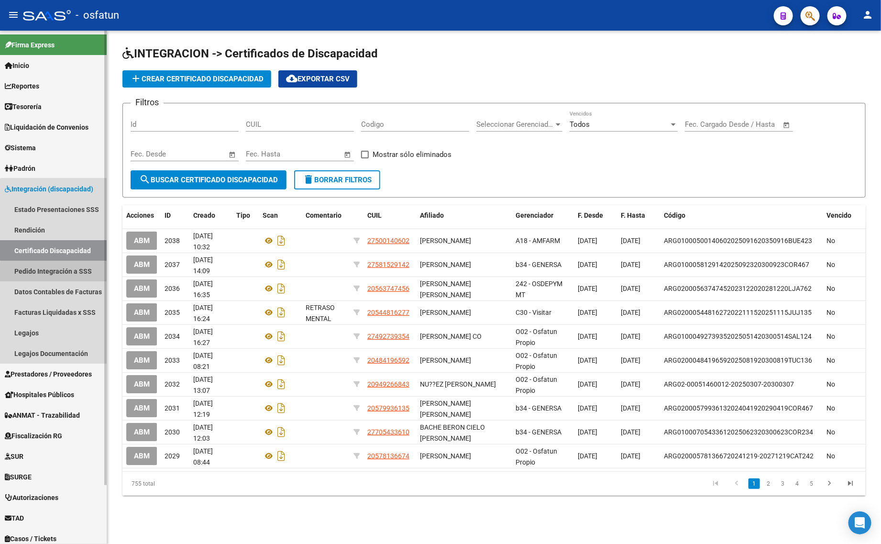
click at [66, 273] on link "Pedido Integración a SSS" at bounding box center [53, 271] width 107 height 21
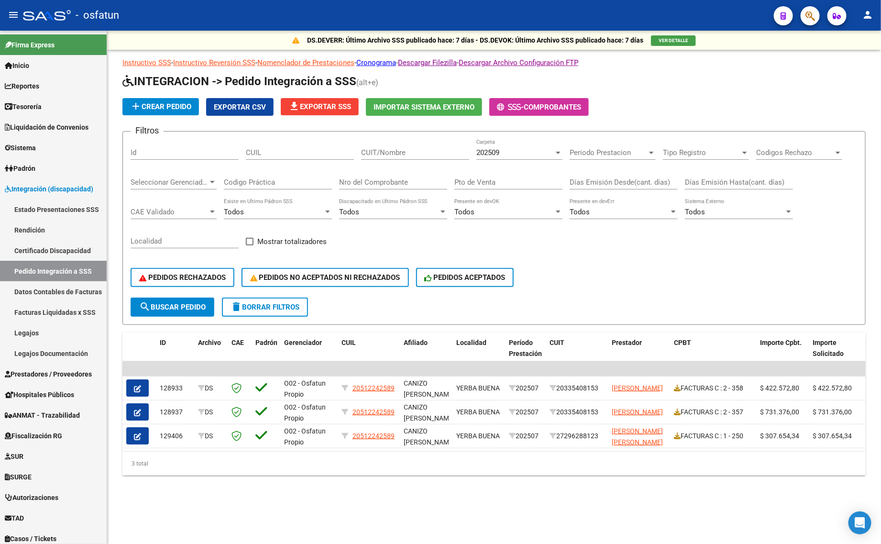
click at [505, 152] on div "202509" at bounding box center [514, 152] width 77 height 9
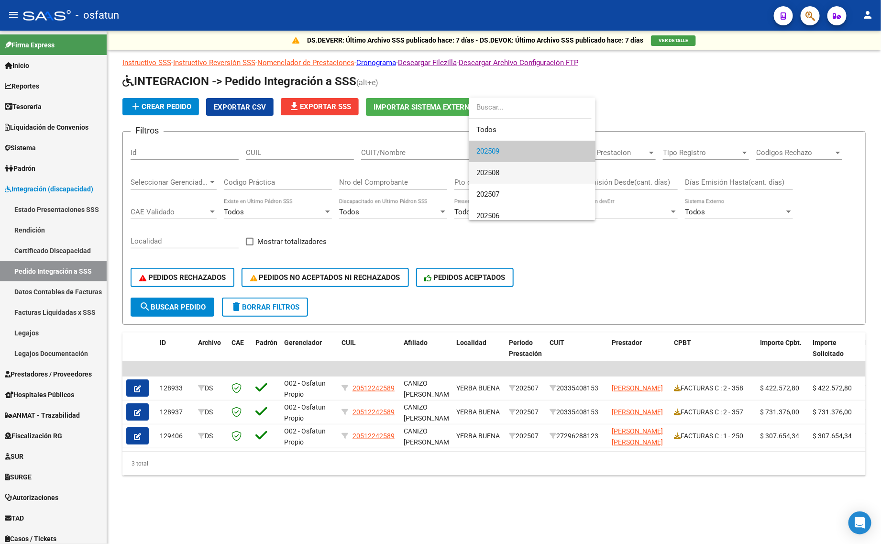
click at [503, 168] on span "202508" at bounding box center [531, 173] width 111 height 22
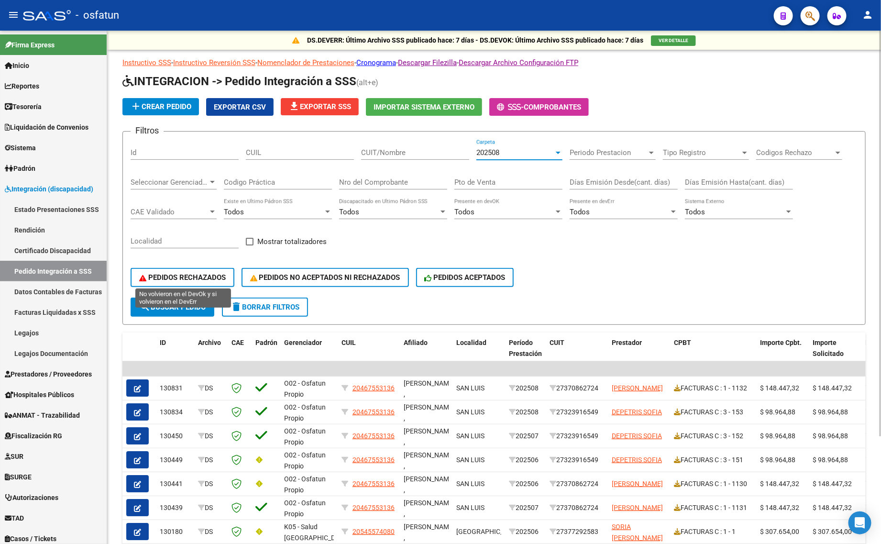
click at [159, 282] on button "PEDIDOS RECHAZADOS" at bounding box center [183, 277] width 104 height 19
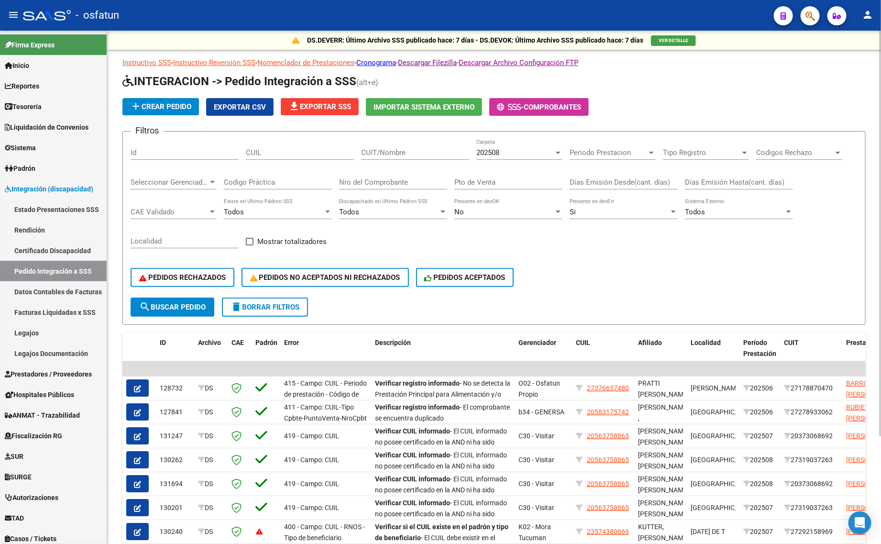
click at [410, 154] on input "CUIT/Nombre" at bounding box center [415, 152] width 108 height 9
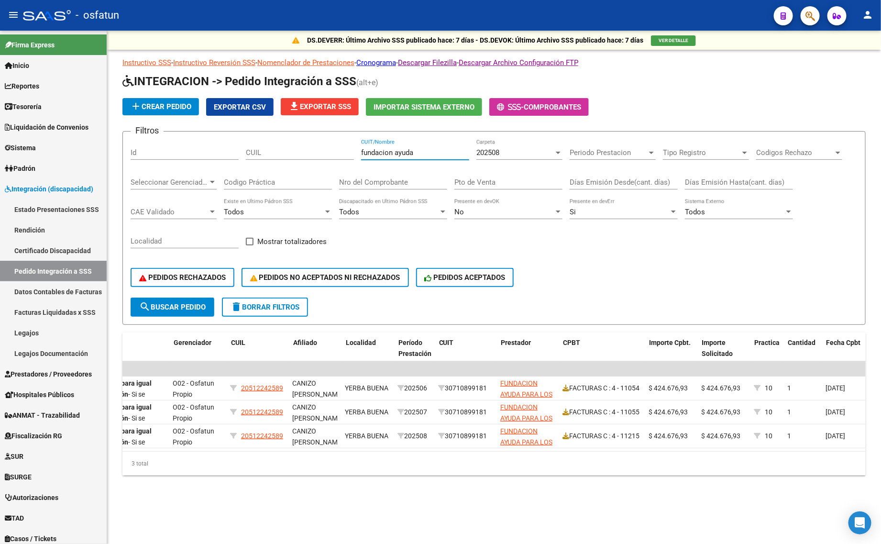
scroll to position [0, 345]
type input "fundacion ayuda"
click at [470, 471] on div "3 total" at bounding box center [493, 463] width 743 height 24
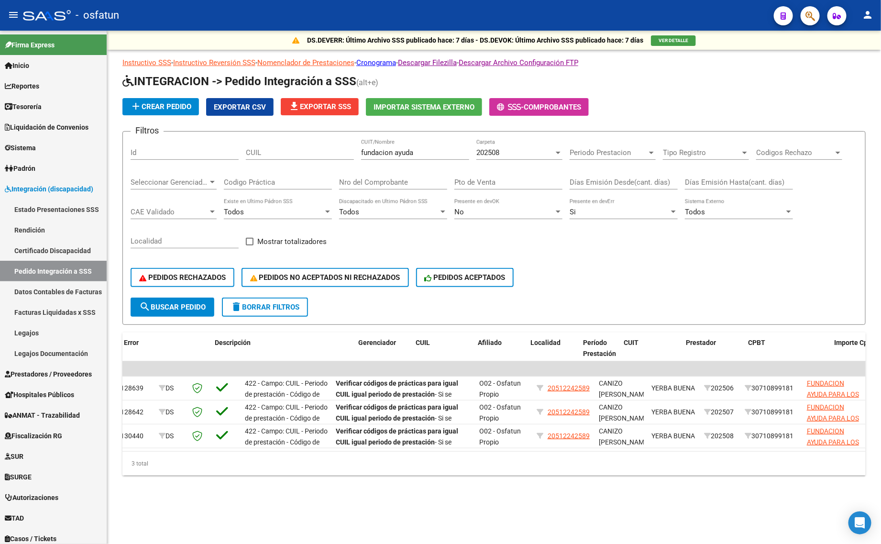
scroll to position [0, 0]
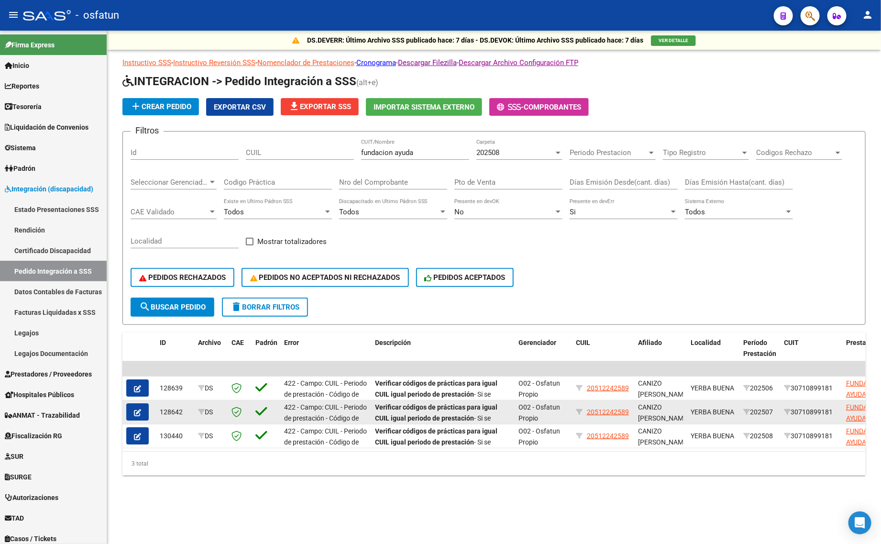
click at [134, 411] on icon "button" at bounding box center [137, 412] width 7 height 7
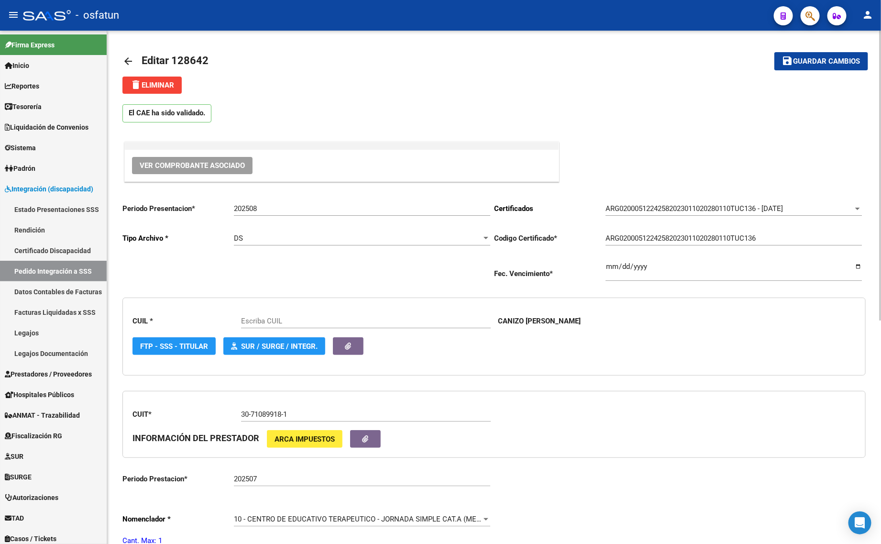
type input "20512242589"
click at [290, 209] on input "202508" at bounding box center [362, 208] width 256 height 9
click at [287, 209] on input "202508" at bounding box center [362, 208] width 256 height 9
type input "2"
type input "202509"
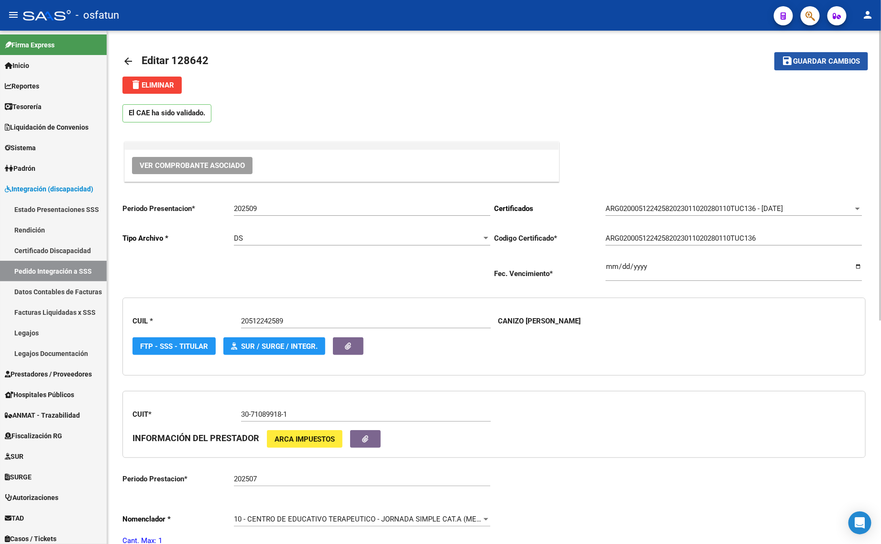
click at [830, 57] on span "Guardar cambios" at bounding box center [826, 61] width 67 height 9
click at [128, 61] on mat-icon "arrow_back" at bounding box center [127, 60] width 11 height 11
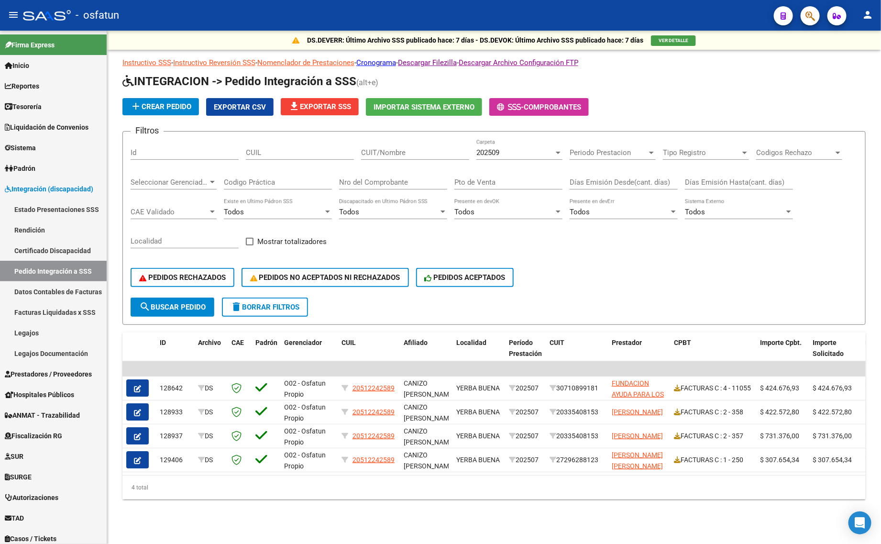
click at [511, 148] on div "202509" at bounding box center [514, 152] width 77 height 9
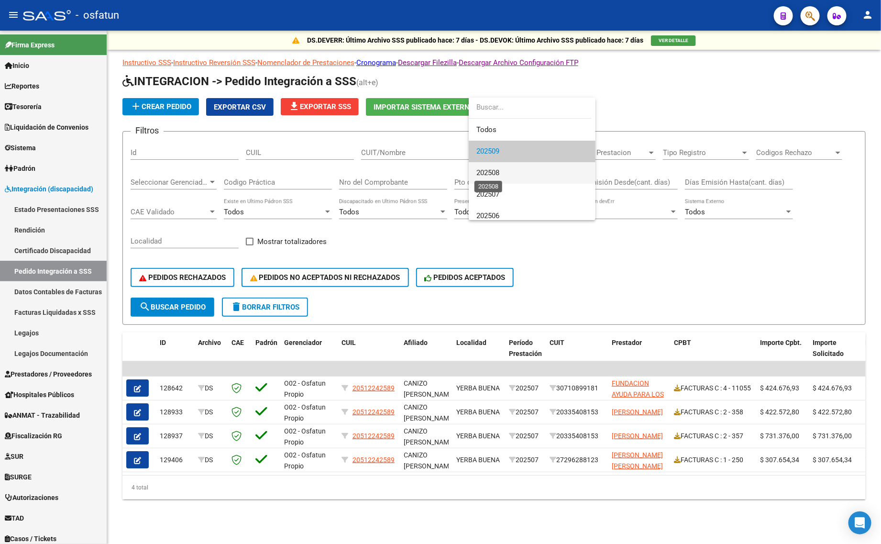
click at [492, 174] on span "202508" at bounding box center [487, 172] width 23 height 9
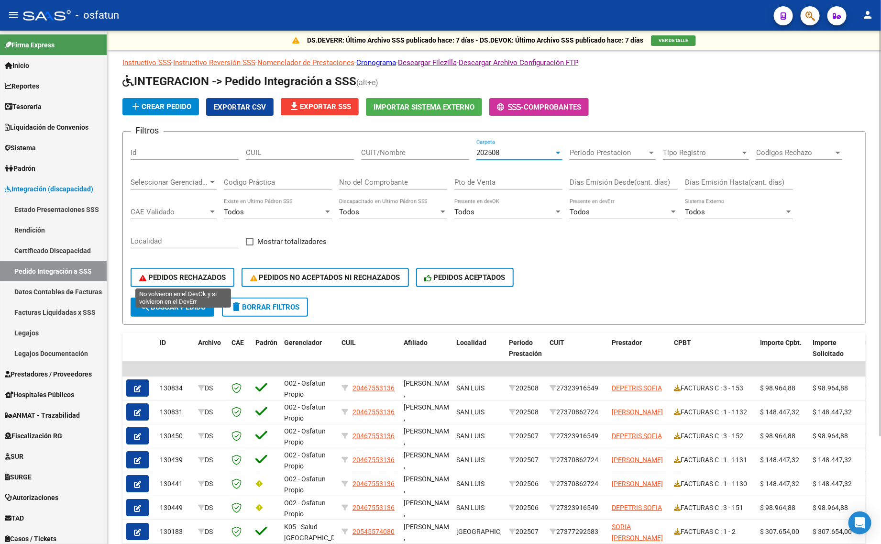
click at [170, 276] on span "PEDIDOS RECHAZADOS" at bounding box center [182, 277] width 87 height 9
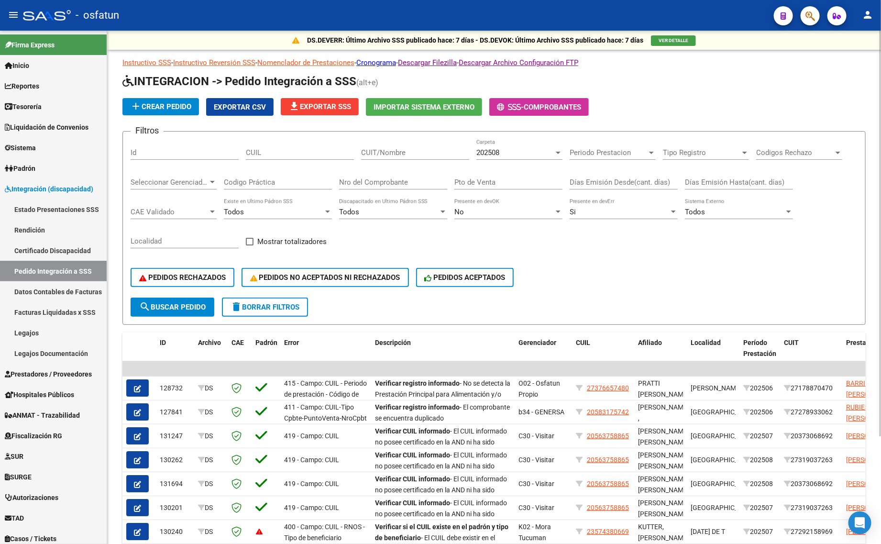
drag, startPoint x: 371, startPoint y: 159, endPoint x: 383, endPoint y: 152, distance: 14.2
click at [370, 159] on div "CUIT/Nombre" at bounding box center [415, 154] width 108 height 30
click at [386, 150] on input "CUIT/Nombre" at bounding box center [415, 152] width 108 height 9
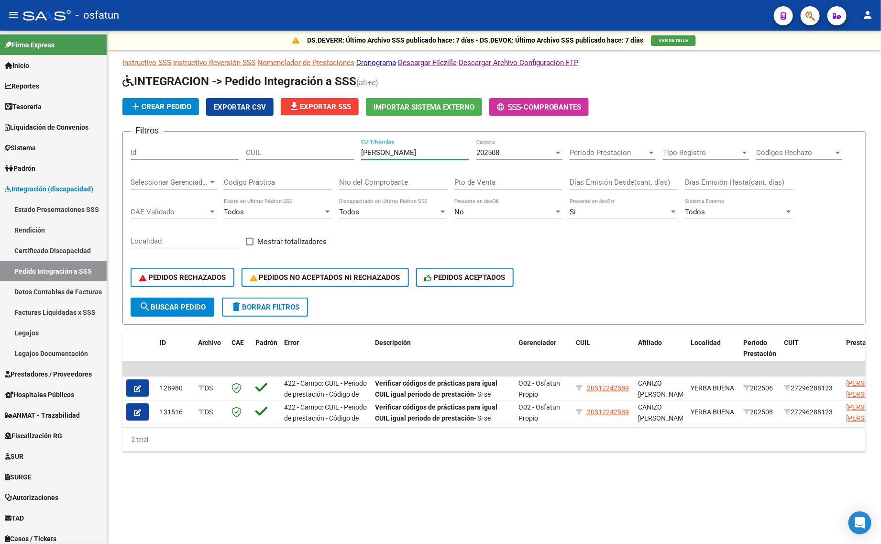
type input "[PERSON_NAME]"
click at [274, 299] on button "delete Borrar Filtros" at bounding box center [265, 306] width 86 height 19
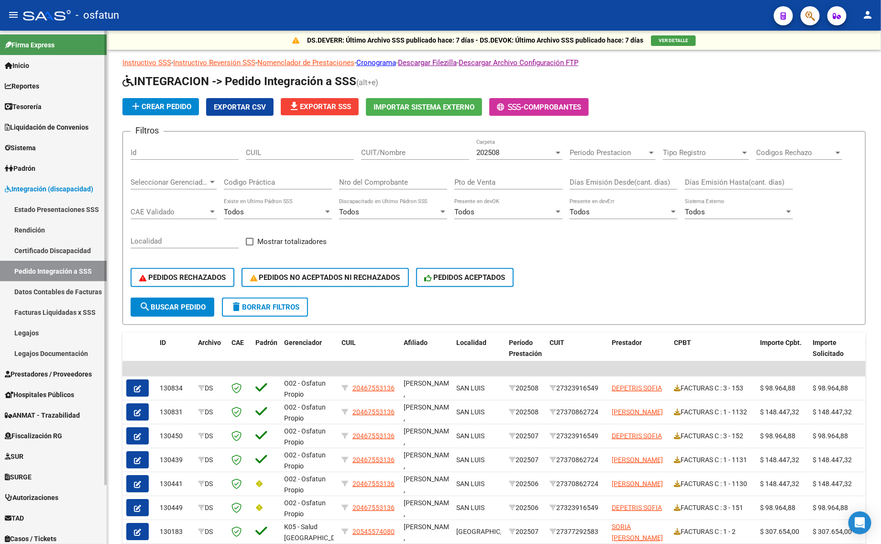
click at [44, 192] on span "Integración (discapacidad)" at bounding box center [49, 189] width 88 height 11
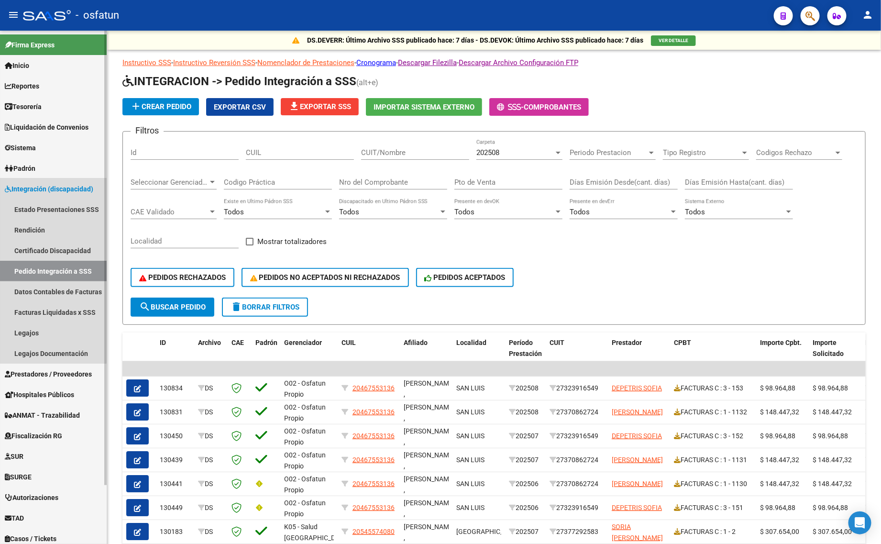
click at [23, 186] on span "Integración (discapacidad)" at bounding box center [49, 189] width 88 height 11
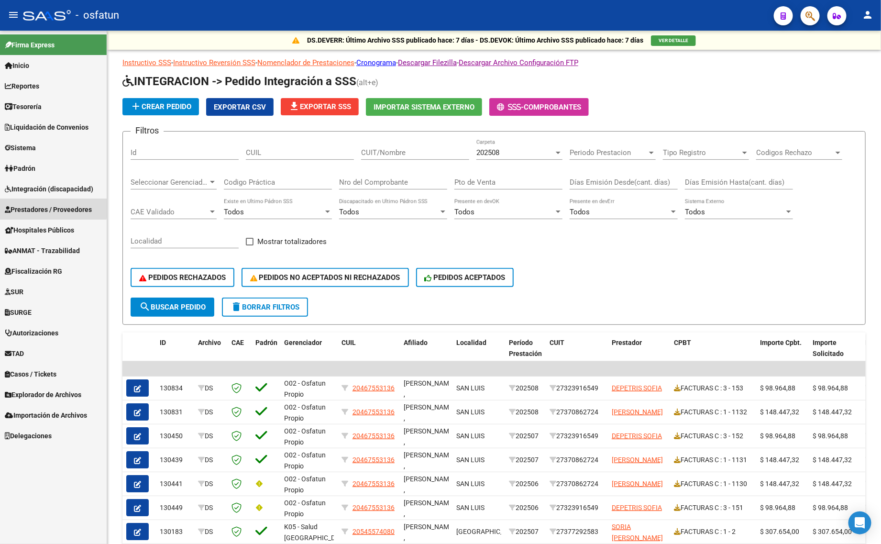
click at [40, 207] on span "Prestadores / Proveedores" at bounding box center [48, 209] width 87 height 11
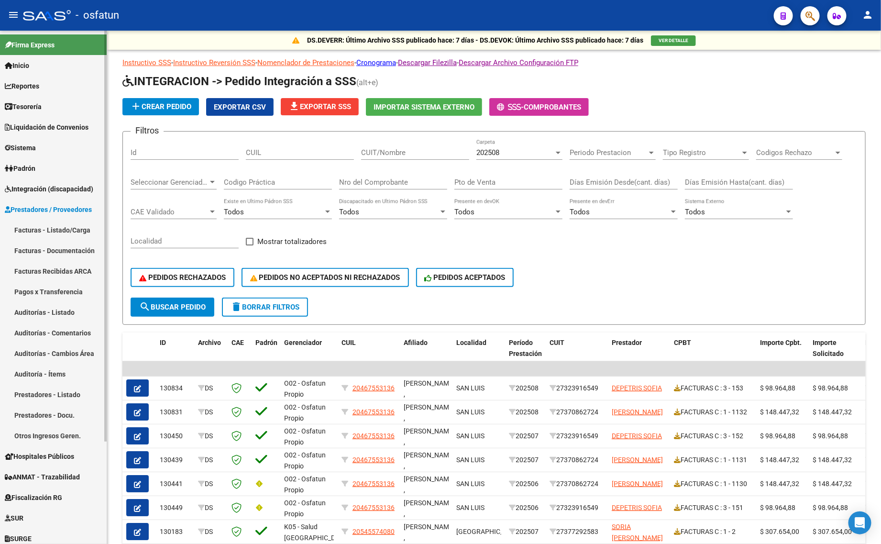
click at [40, 225] on link "Facturas - Listado/Carga" at bounding box center [53, 229] width 107 height 21
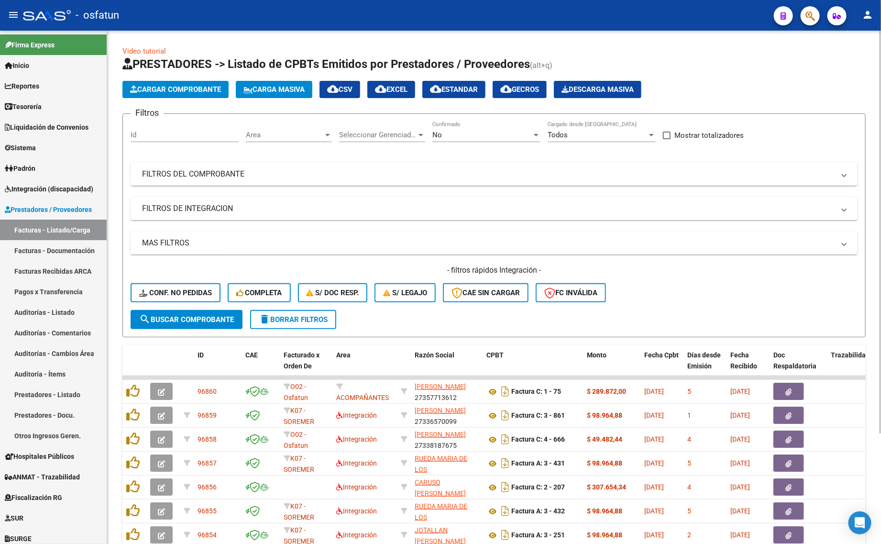
click at [265, 137] on span "Area" at bounding box center [284, 135] width 77 height 9
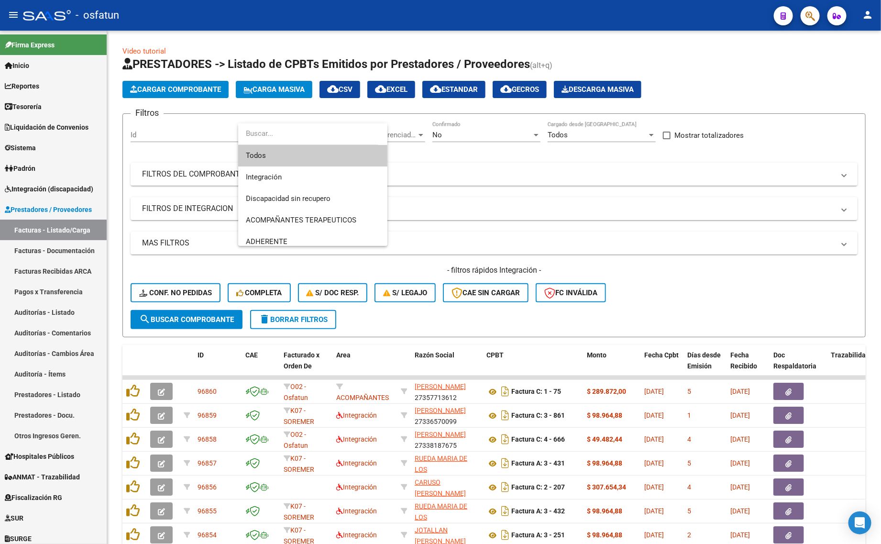
click at [429, 128] on div at bounding box center [440, 272] width 881 height 544
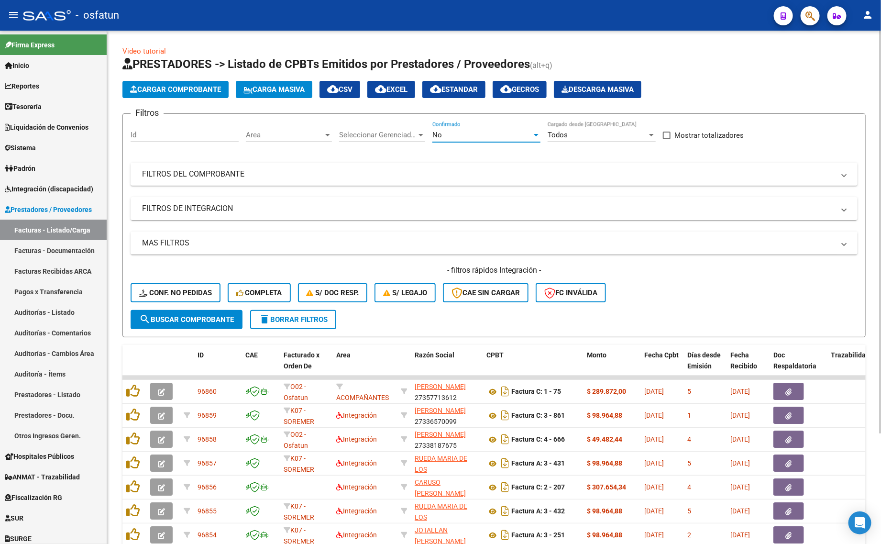
click at [522, 134] on div "No" at bounding box center [481, 135] width 99 height 9
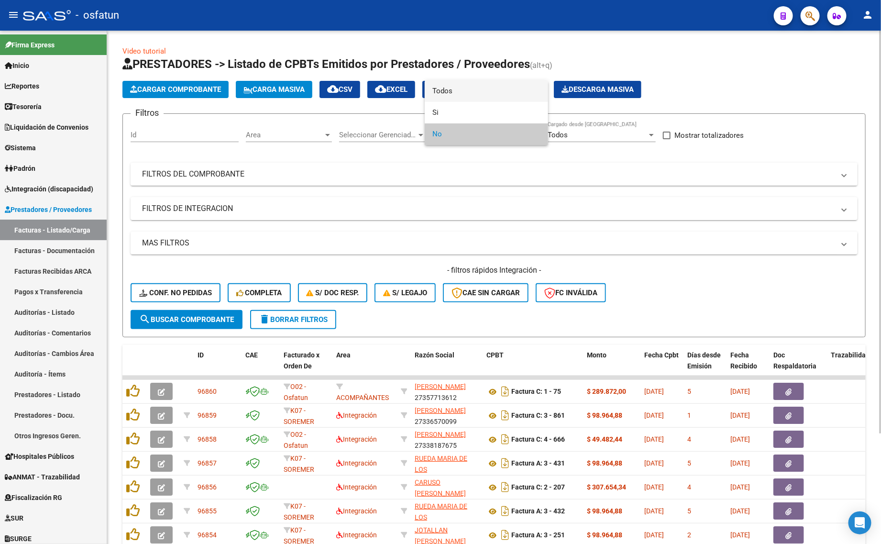
click at [459, 94] on span "Todos" at bounding box center [486, 91] width 108 height 22
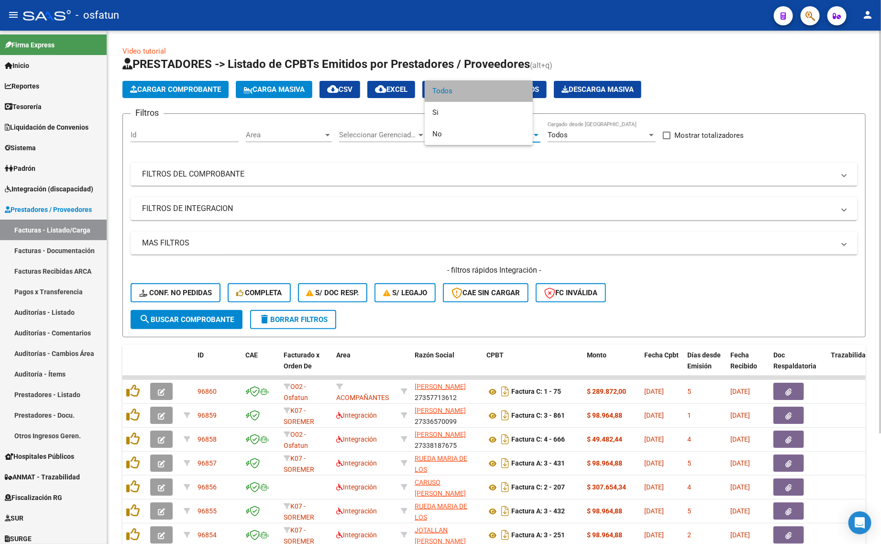
click at [553, 120] on form "Filtros Id Area Area Seleccionar Gerenciador Seleccionar Gerenciador Todos Conf…" at bounding box center [493, 225] width 743 height 224
click at [559, 131] on span "Todos" at bounding box center [558, 135] width 20 height 9
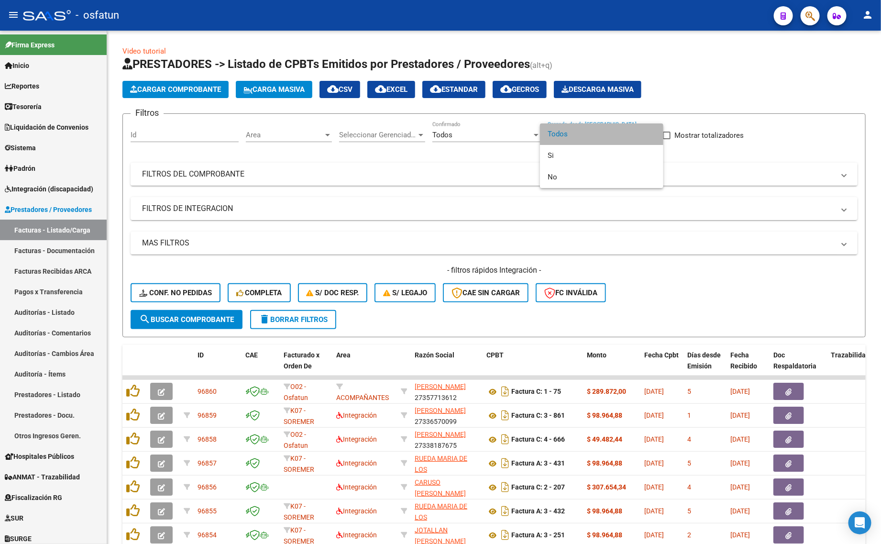
click at [564, 135] on span "Todos" at bounding box center [602, 134] width 108 height 22
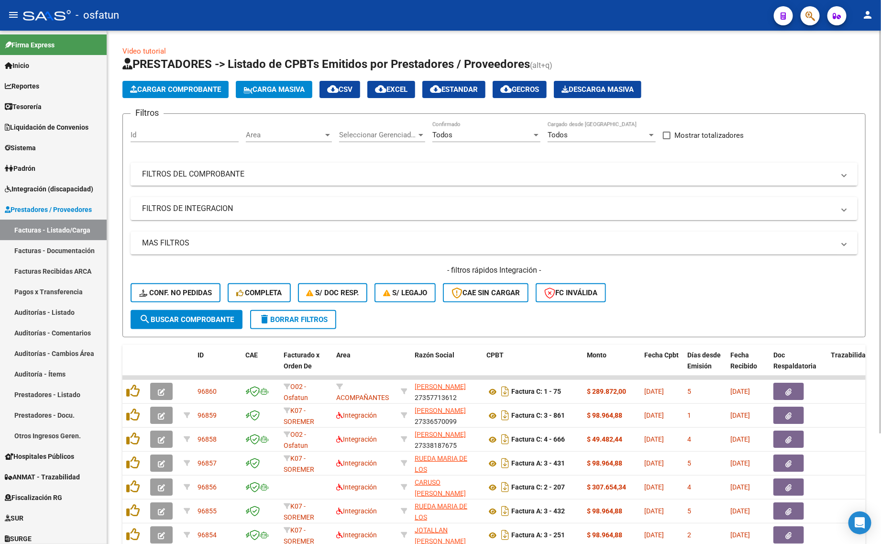
click at [506, 185] on mat-expansion-panel-header "FILTROS DEL COMPROBANTE" at bounding box center [494, 174] width 727 height 23
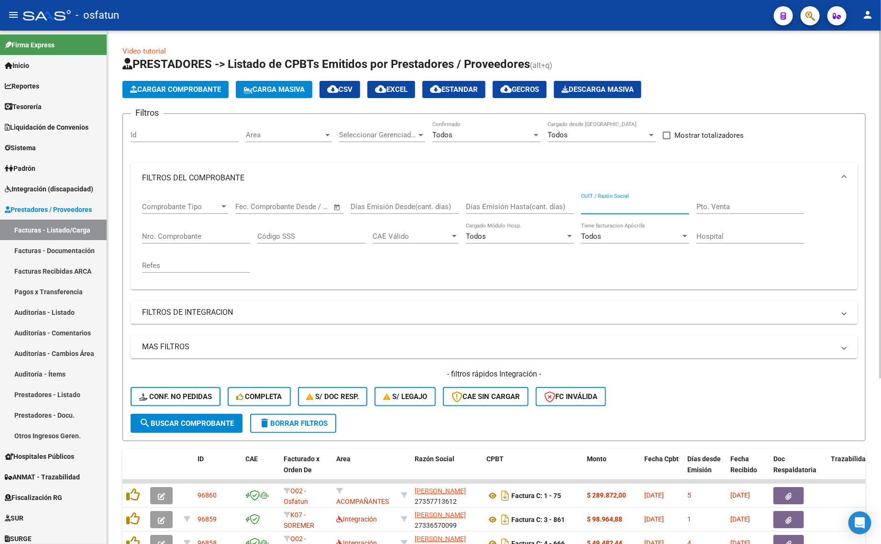
click at [610, 207] on input "CUIT / Razón Social" at bounding box center [635, 206] width 108 height 9
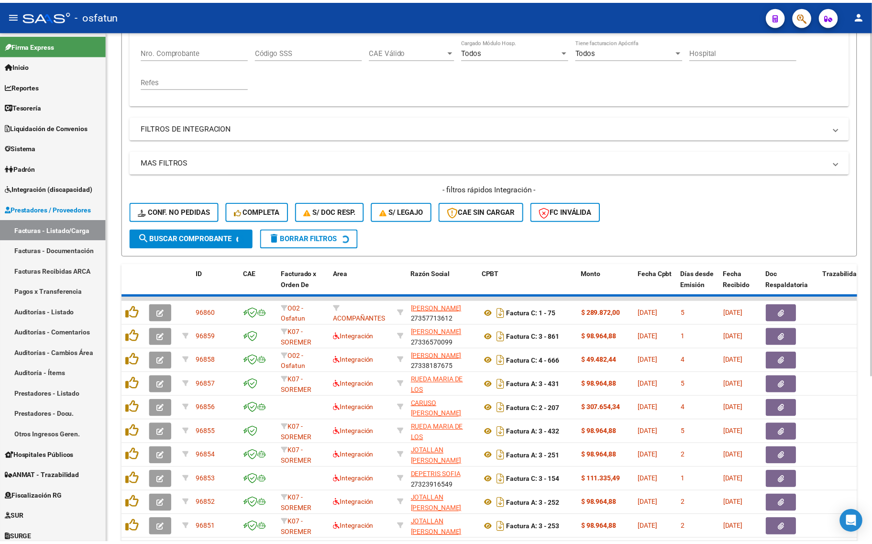
scroll to position [239, 0]
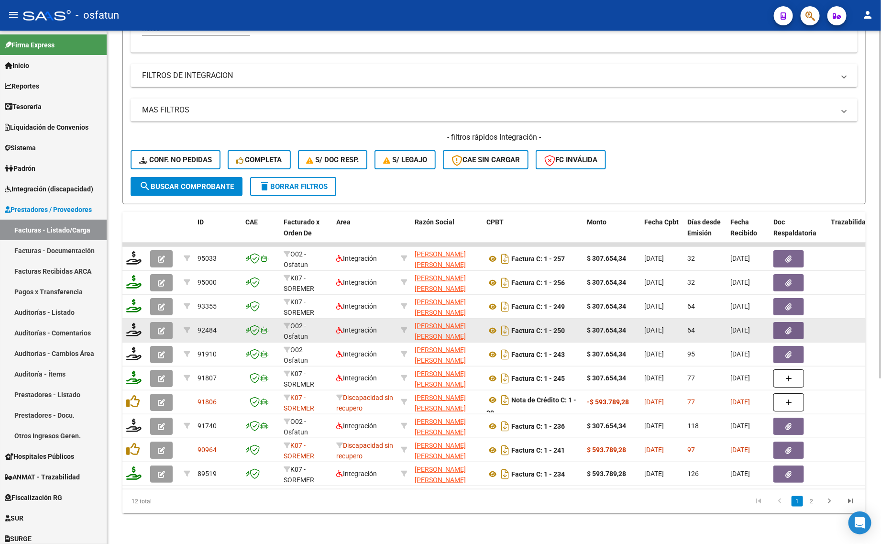
type input "[PERSON_NAME]"
click at [166, 322] on button "button" at bounding box center [161, 330] width 22 height 17
click at [159, 327] on icon "button" at bounding box center [161, 330] width 7 height 7
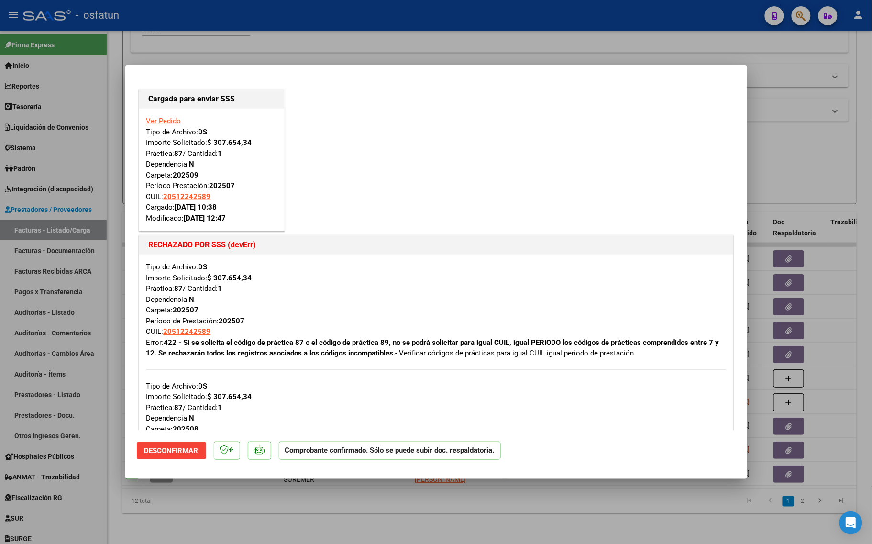
click at [174, 441] on mat-dialog-actions "Desconfirmar Comprobante confirmado. Sólo se puede subir doc. respaldatoria." at bounding box center [436, 449] width 599 height 38
click at [173, 453] on span "Desconfirmar" at bounding box center [171, 450] width 54 height 9
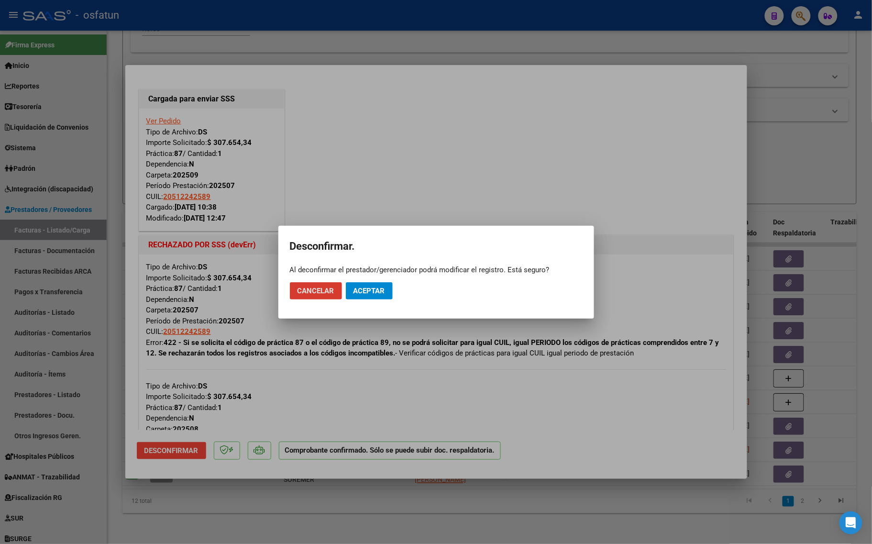
click at [372, 289] on span "Aceptar" at bounding box center [369, 290] width 32 height 9
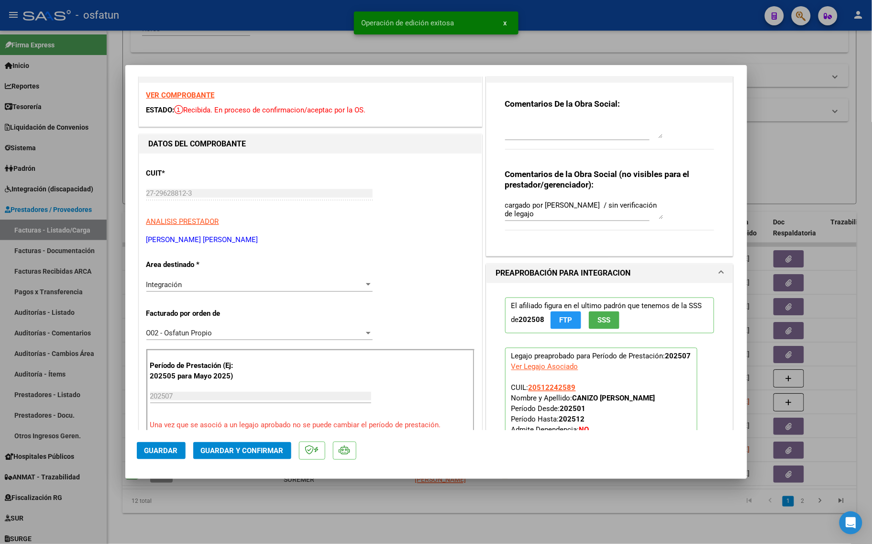
scroll to position [538, 0]
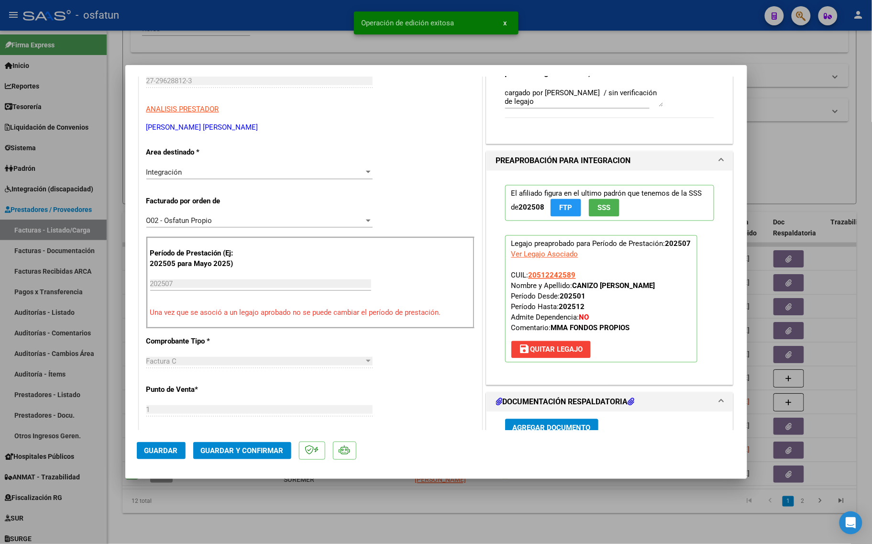
click at [204, 187] on div "Integración Seleccionar Area" at bounding box center [259, 176] width 226 height 23
click at [207, 176] on div "Integración" at bounding box center [255, 172] width 218 height 9
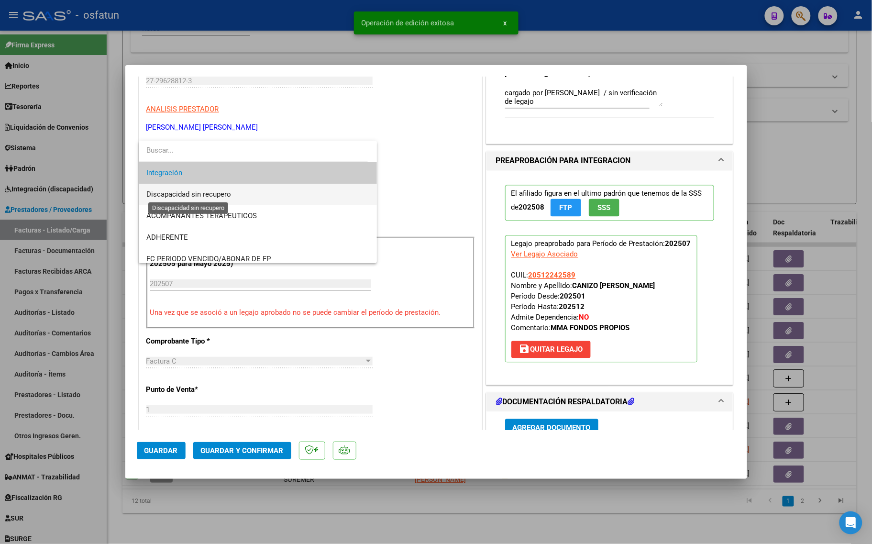
click at [207, 197] on span "Discapacidad sin recupero" at bounding box center [188, 194] width 85 height 9
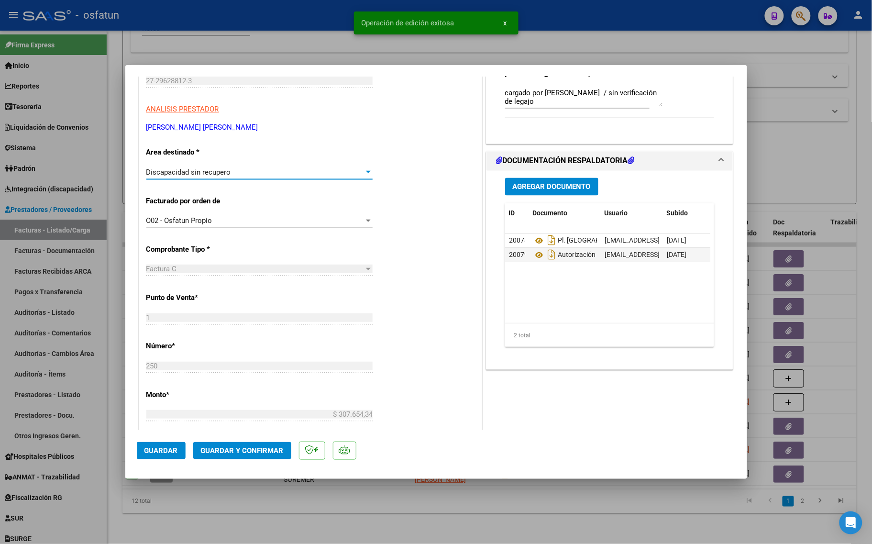
click at [232, 447] on span "Guardar y Confirmar" at bounding box center [242, 450] width 83 height 9
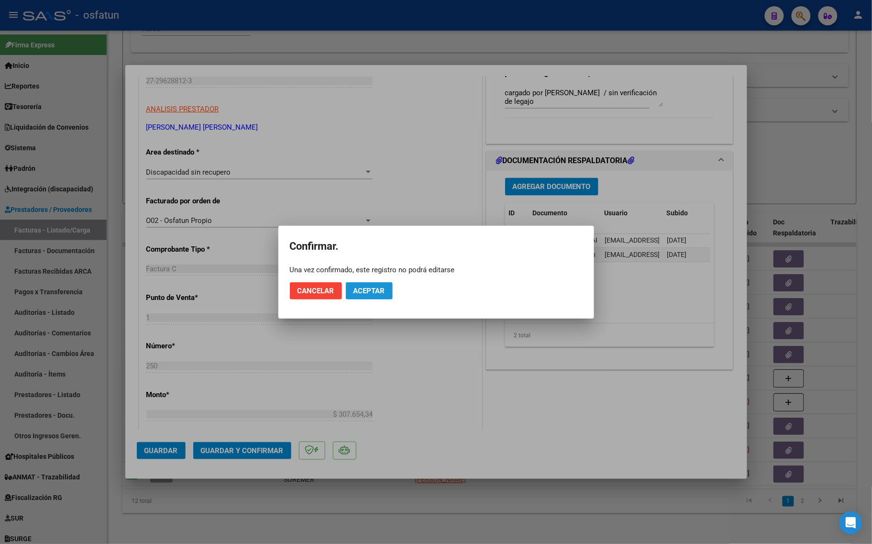
click at [384, 284] on button "Aceptar" at bounding box center [369, 290] width 47 height 17
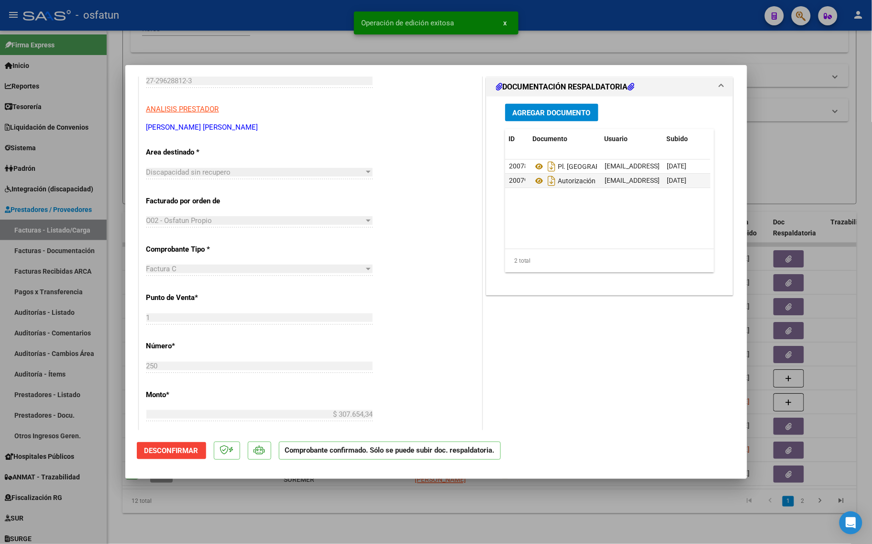
click at [529, 515] on div at bounding box center [436, 272] width 872 height 544
type input "$ 0,00"
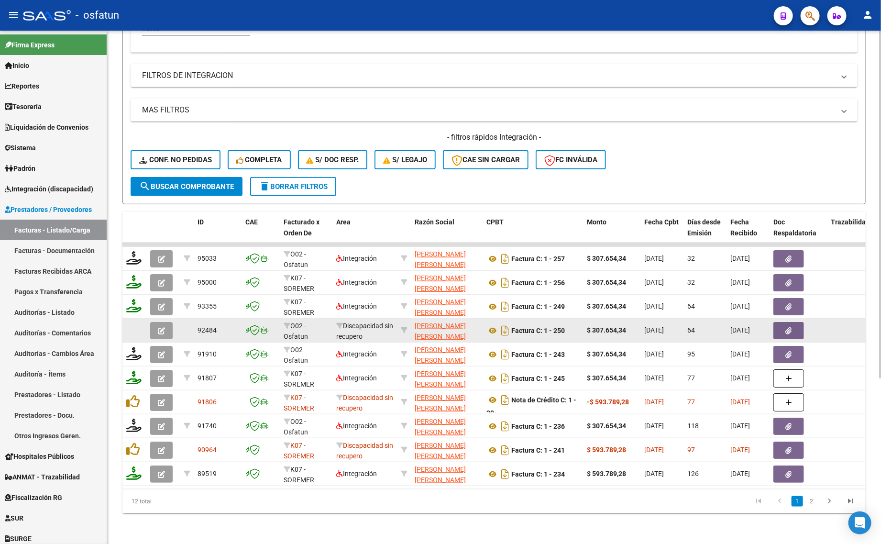
scroll to position [243, 0]
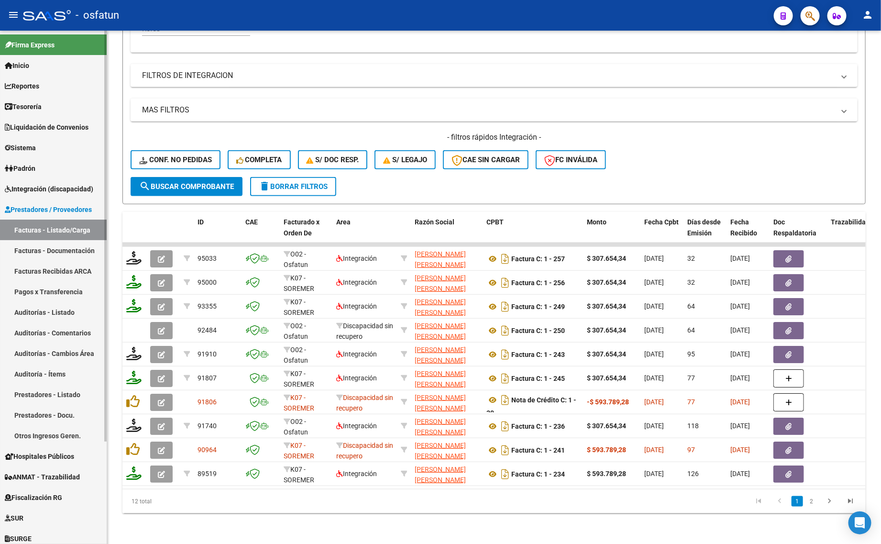
click at [53, 230] on link "Facturas - Listado/Carga" at bounding box center [53, 229] width 107 height 21
click at [270, 177] on button "delete Borrar Filtros" at bounding box center [293, 186] width 86 height 19
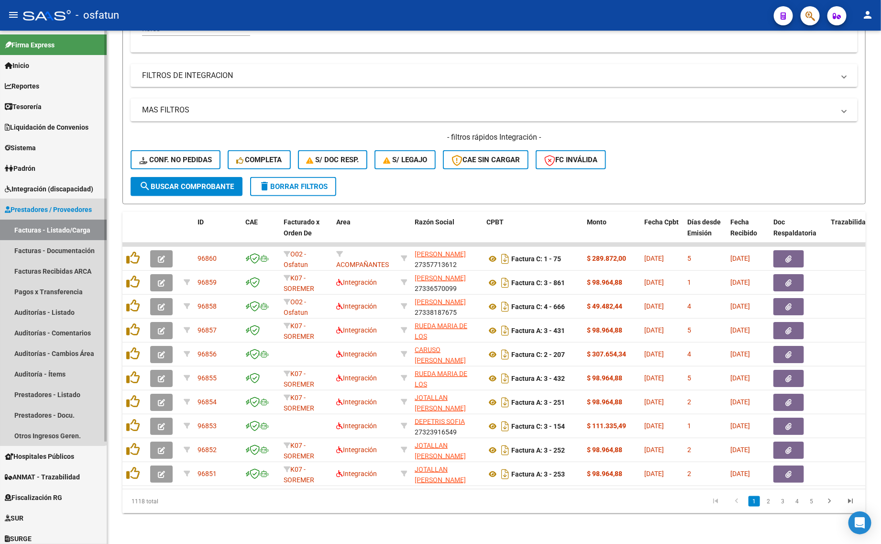
click at [49, 209] on span "Prestadores / Proveedores" at bounding box center [48, 209] width 87 height 11
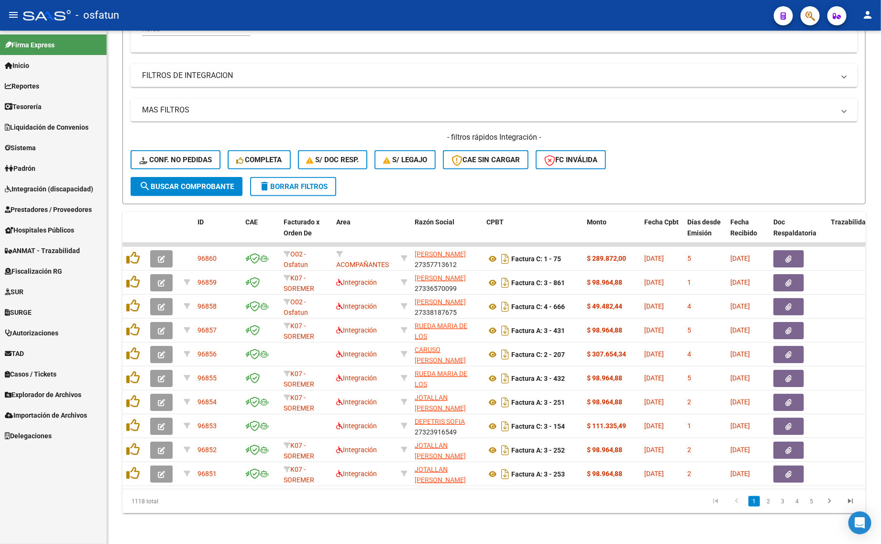
click at [46, 182] on link "Integración (discapacidad)" at bounding box center [53, 188] width 107 height 21
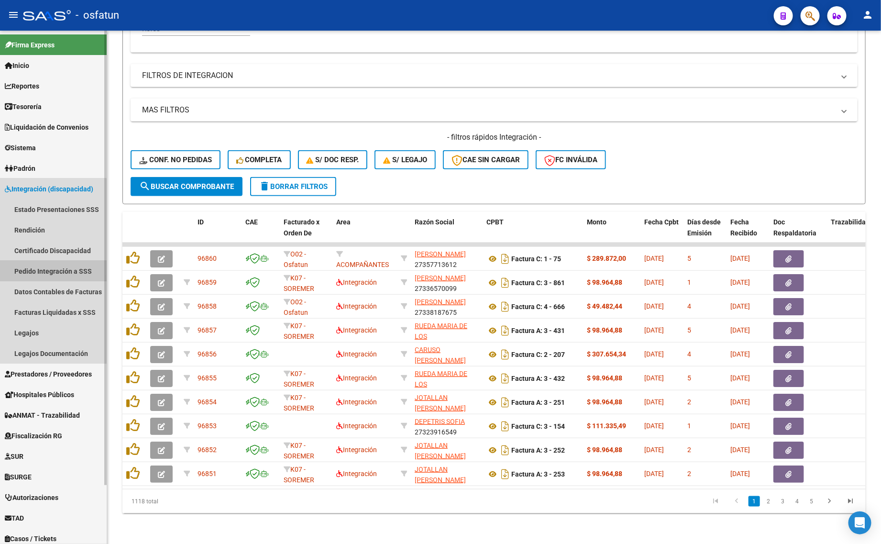
click at [49, 277] on link "Pedido Integración a SSS" at bounding box center [53, 271] width 107 height 21
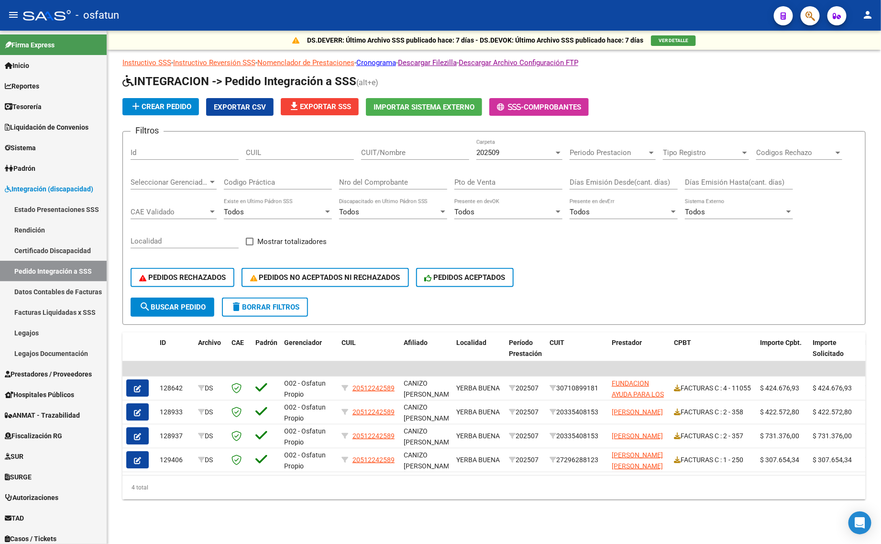
click at [452, 297] on form "Filtros Id CUIL CUIT/Nombre 202509 Carpeta Periodo Prestacion Periodo Prestacio…" at bounding box center [493, 228] width 743 height 194
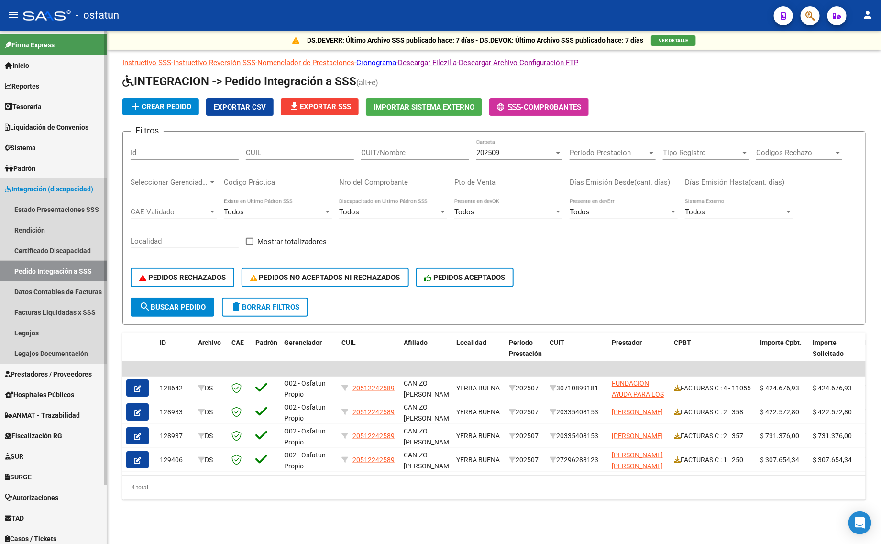
click at [73, 269] on link "Pedido Integración a SSS" at bounding box center [53, 271] width 107 height 21
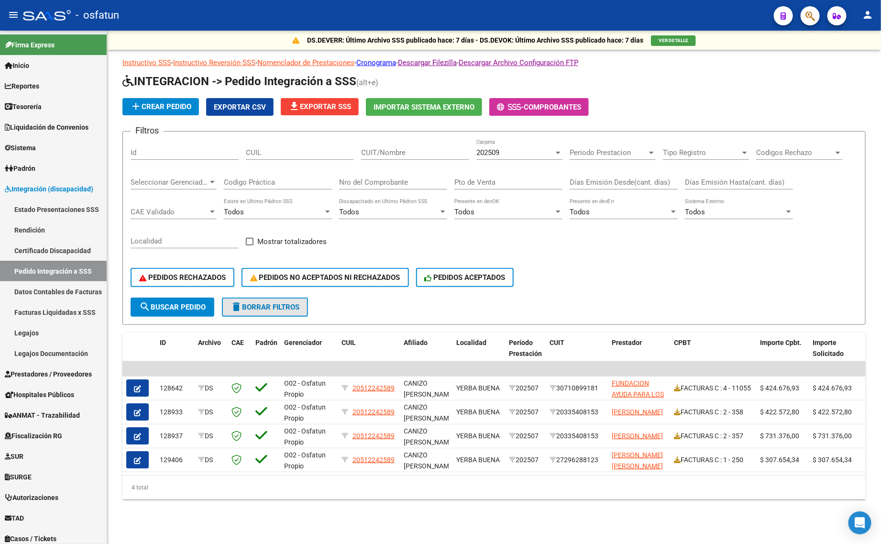
click at [271, 305] on span "delete Borrar Filtros" at bounding box center [264, 307] width 69 height 9
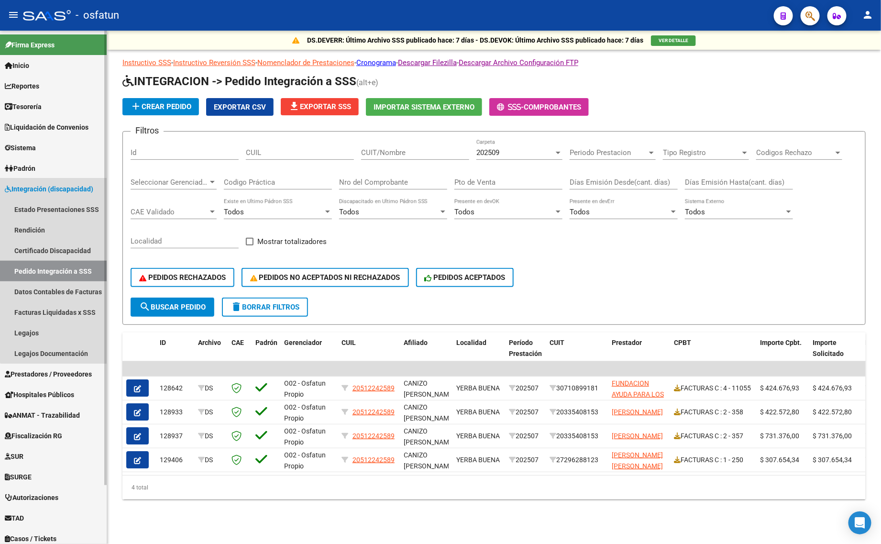
click at [68, 267] on link "Pedido Integración a SSS" at bounding box center [53, 271] width 107 height 21
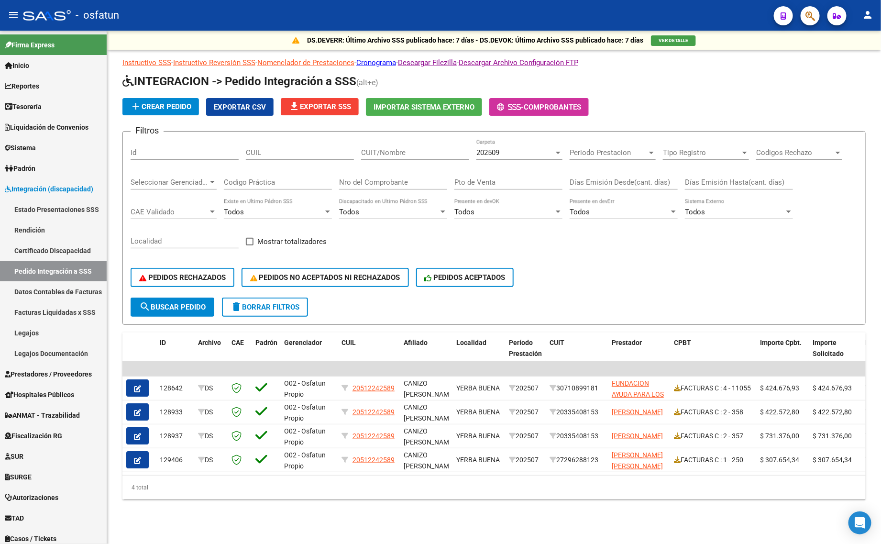
click at [576, 282] on div "PEDIDOS RECHAZADOS PEDIDOS NO ACEPTADOS NI RECHAZADOS PEDIDOS ACEPTADOS" at bounding box center [494, 277] width 727 height 40
click at [252, 307] on span "delete Borrar Filtros" at bounding box center [264, 307] width 69 height 9
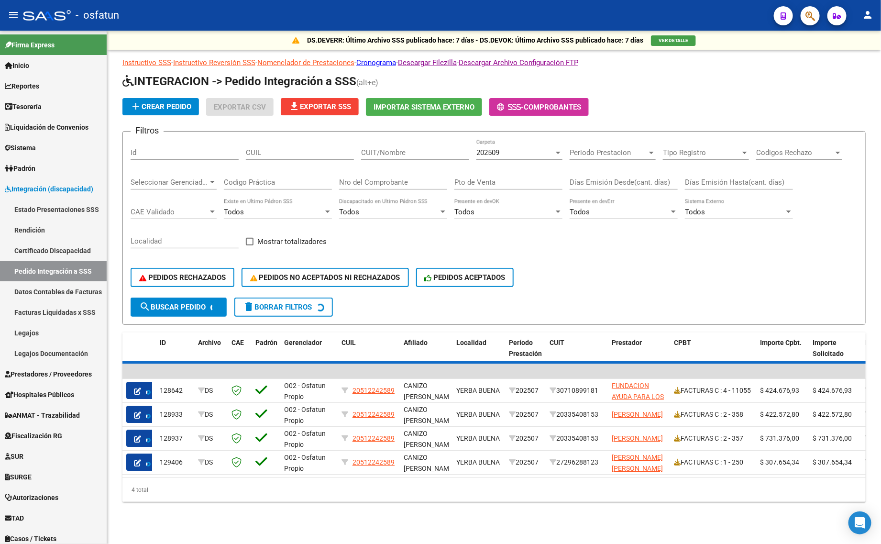
click at [510, 150] on div "202509" at bounding box center [514, 152] width 77 height 9
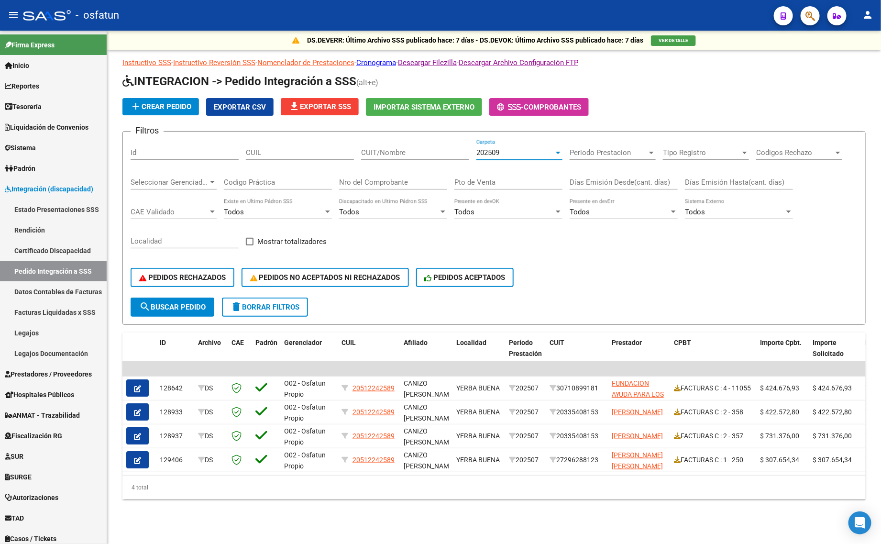
click at [510, 149] on div "202509" at bounding box center [514, 152] width 77 height 9
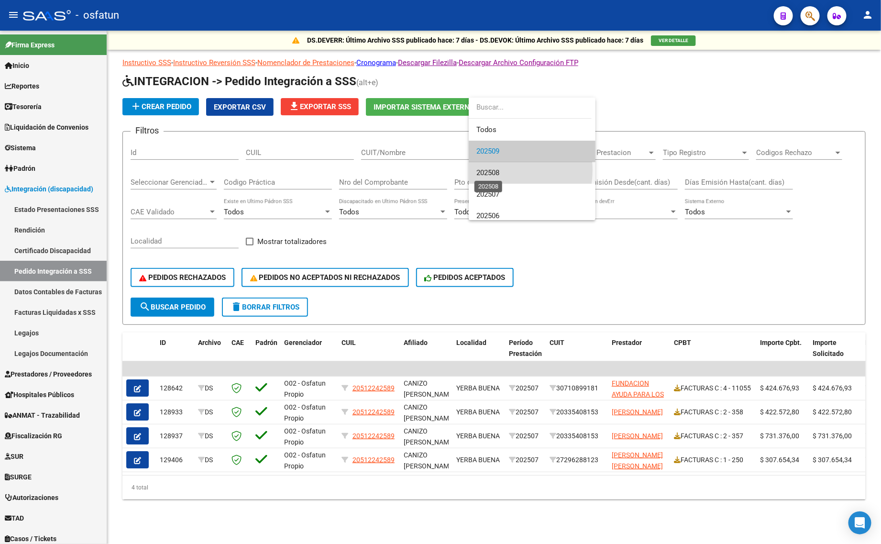
click at [498, 170] on span "202508" at bounding box center [487, 172] width 23 height 9
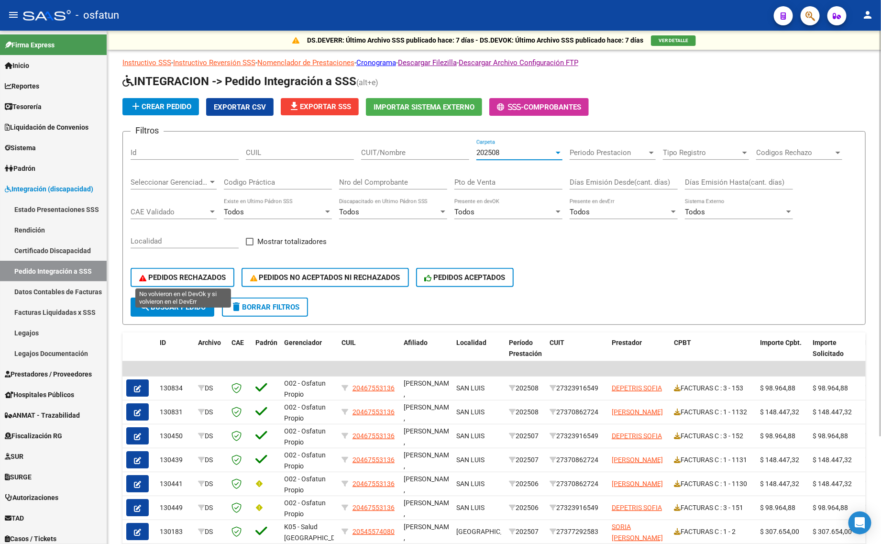
click at [162, 281] on button "PEDIDOS RECHAZADOS" at bounding box center [183, 277] width 104 height 19
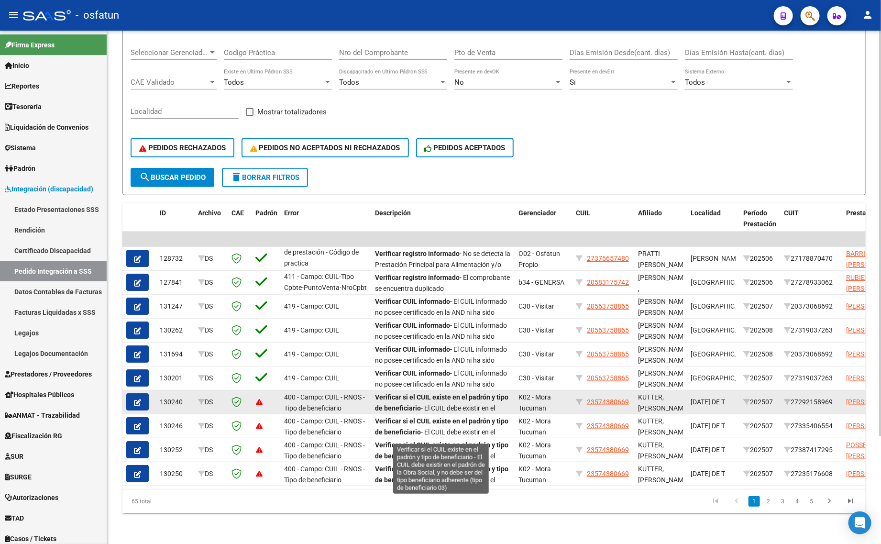
scroll to position [135, 0]
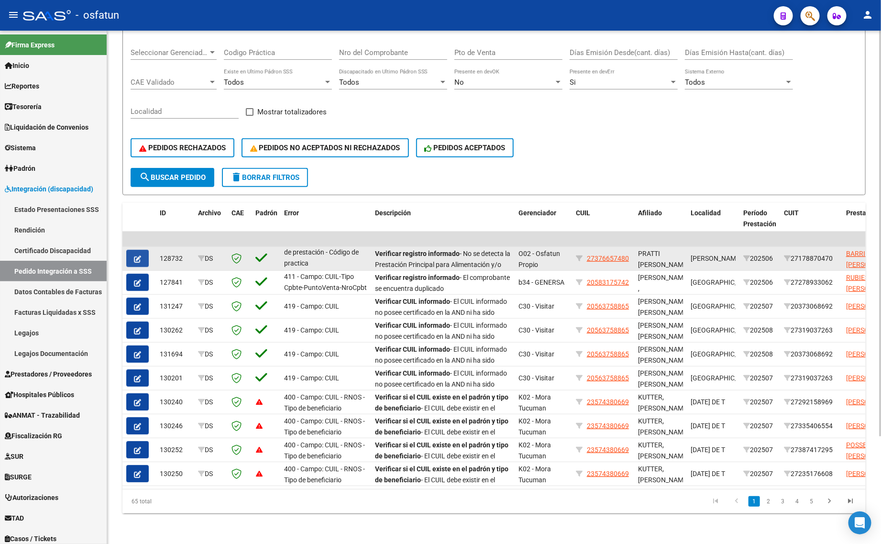
click at [138, 255] on icon "button" at bounding box center [137, 258] width 7 height 7
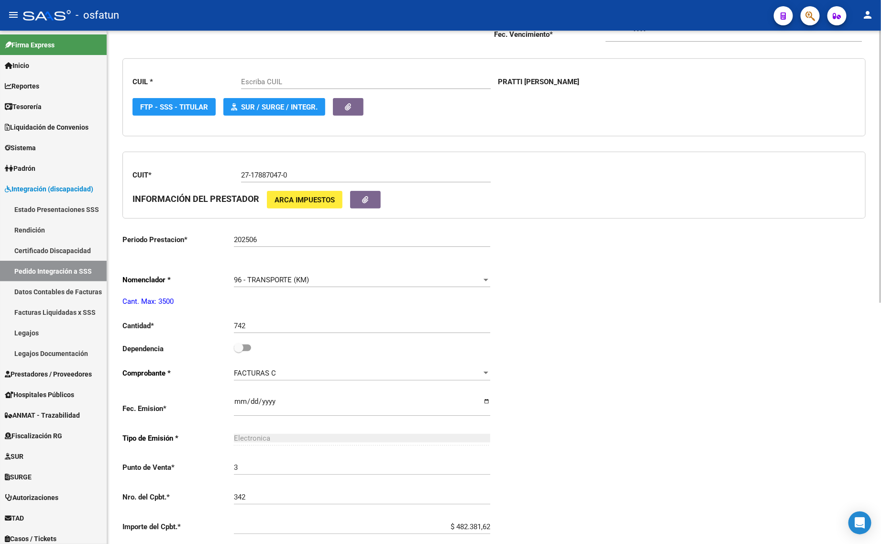
type input "27376657480"
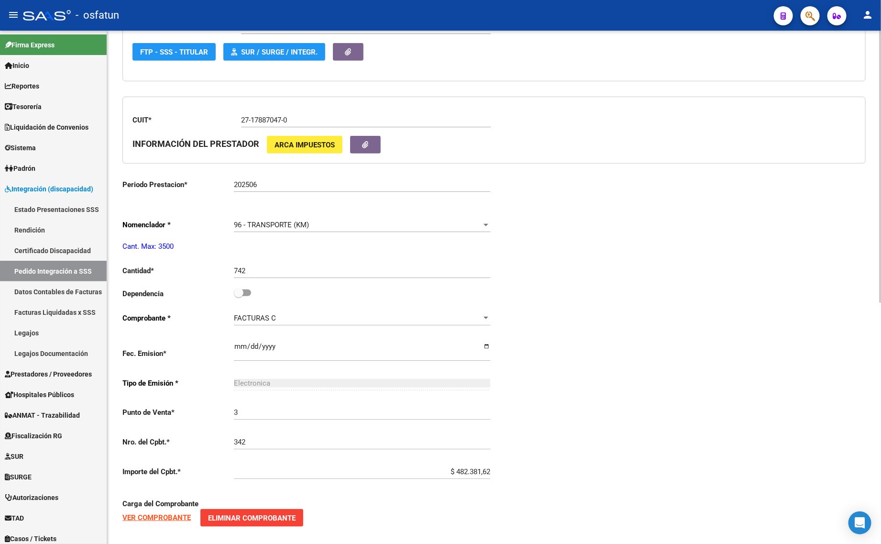
scroll to position [394, 0]
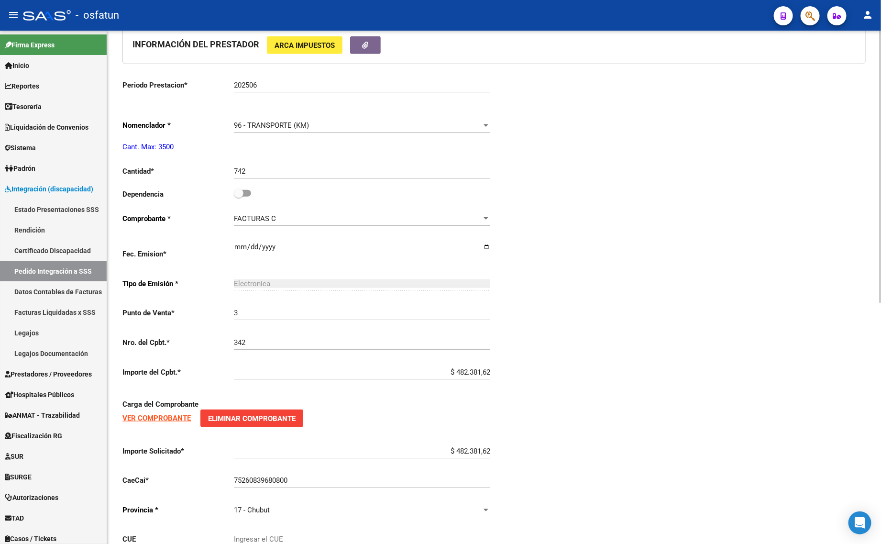
click at [143, 414] on strong "VER COMPROBANTE" at bounding box center [156, 418] width 68 height 9
click at [606, 135] on div "Periodo Presentacion * 202508 Ingresar el Periodo Tipo Archivo * DS Seleccionar…" at bounding box center [493, 193] width 743 height 783
